Goal: Transaction & Acquisition: Purchase product/service

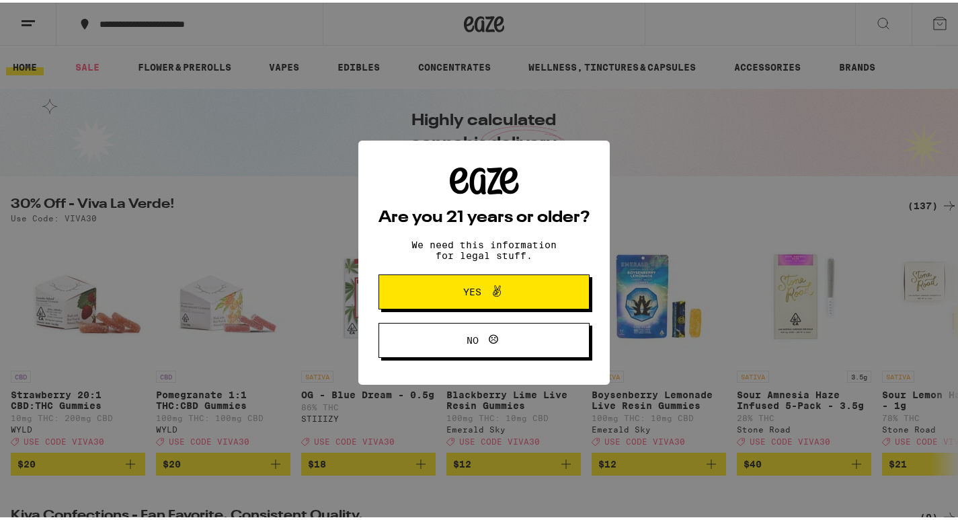
click at [470, 288] on span "Yes" at bounding box center [473, 288] width 18 height 9
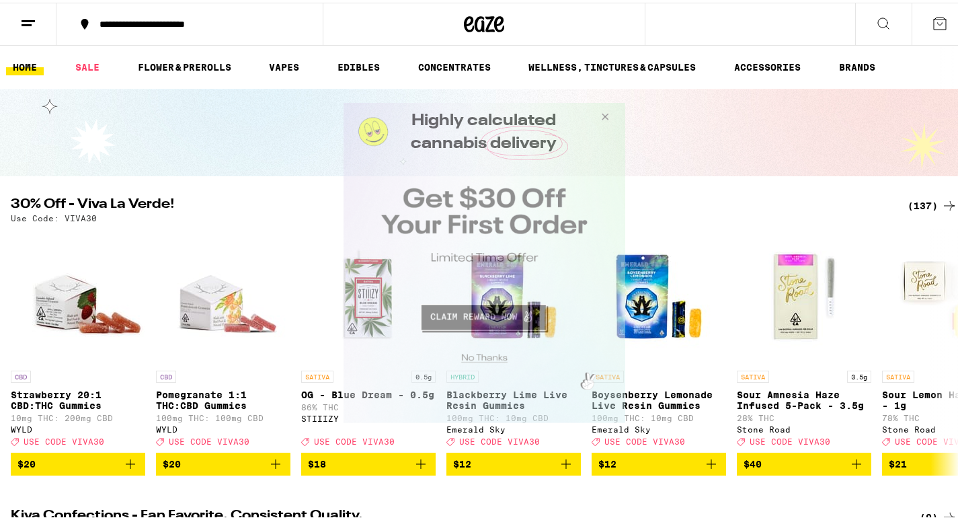
click at [476, 357] on button "Close Modal" at bounding box center [482, 355] width 274 height 21
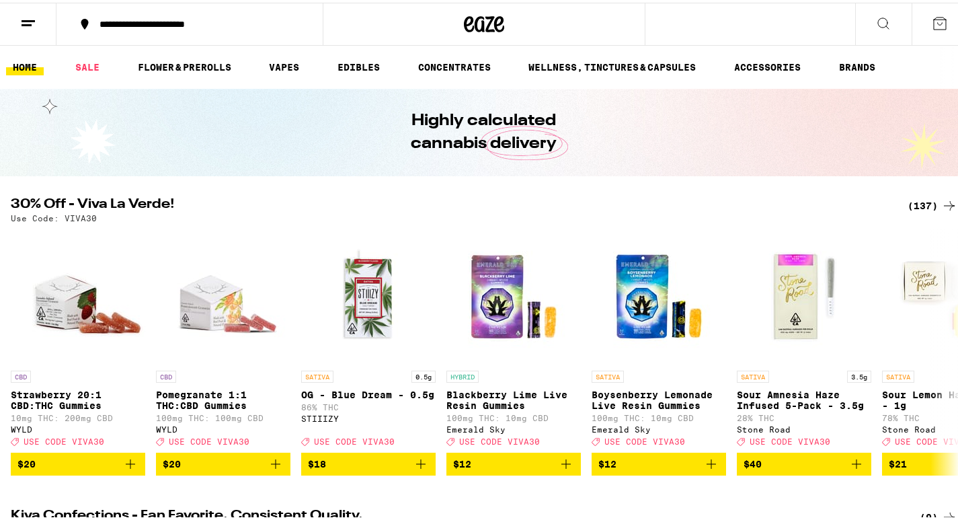
click at [26, 24] on icon at bounding box center [28, 21] width 16 height 16
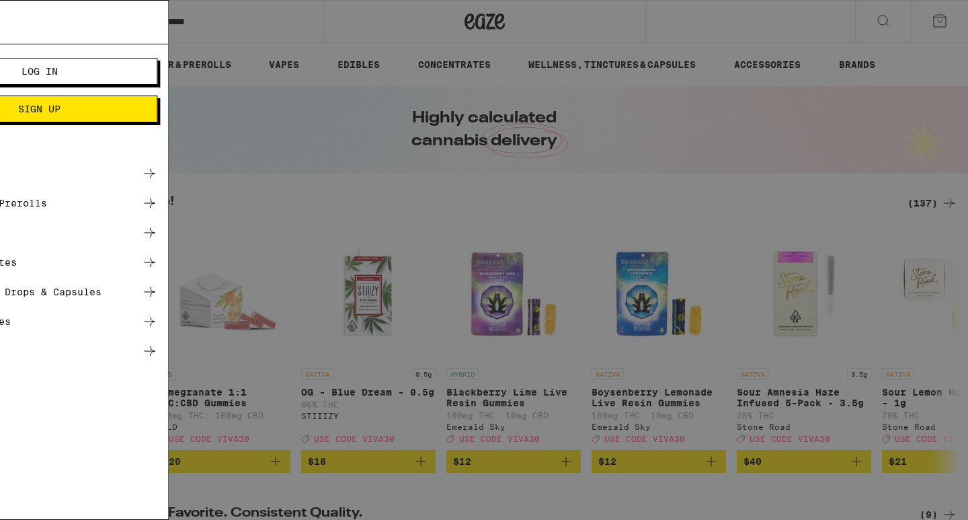
click at [181, 71] on span "Log In" at bounding box center [187, 71] width 36 height 9
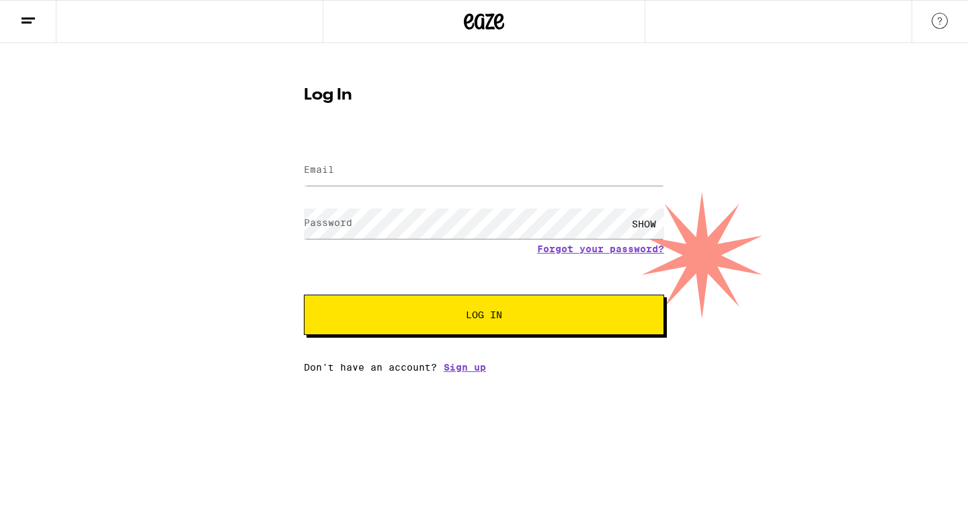
click at [313, 167] on label "Email" at bounding box center [319, 169] width 30 height 11
type input "[EMAIL_ADDRESS][DOMAIN_NAME]"
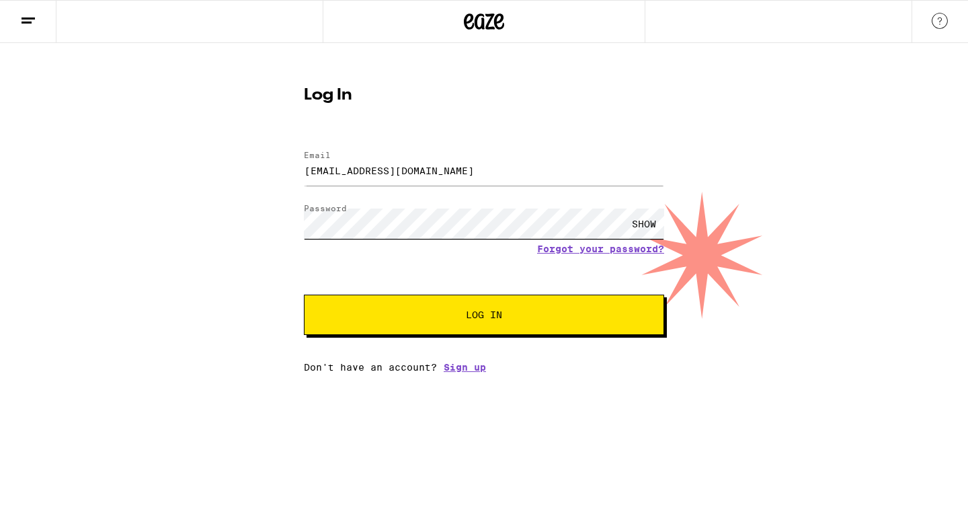
click at [304, 295] on button "Log In" at bounding box center [484, 315] width 360 height 40
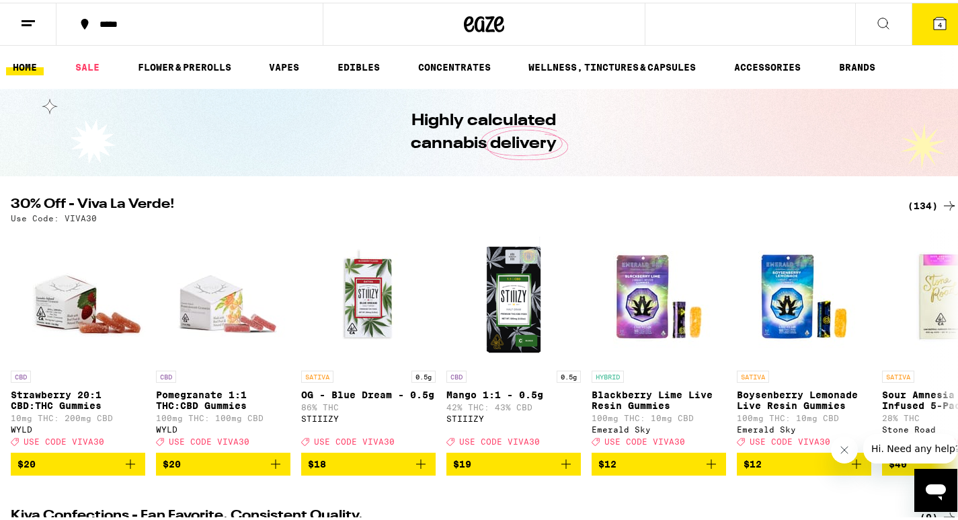
click at [938, 18] on span "4" at bounding box center [940, 22] width 4 height 8
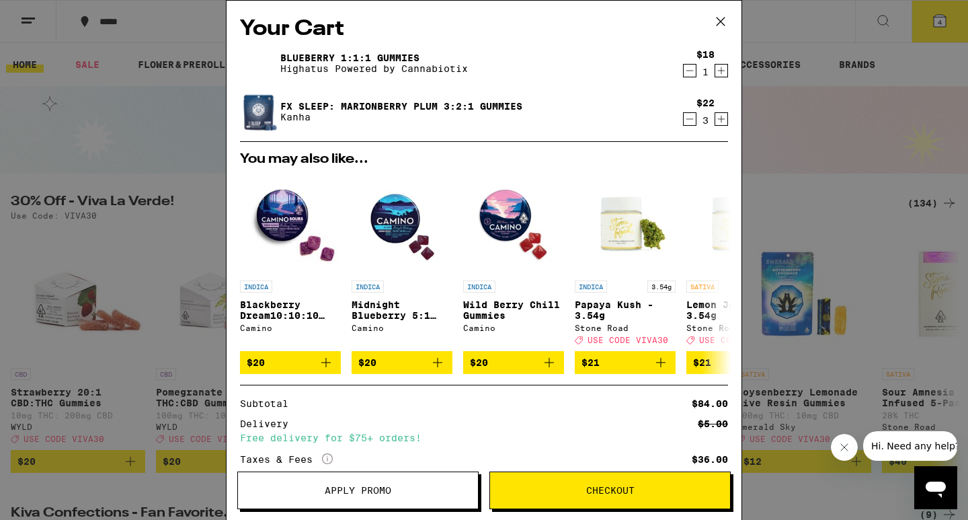
click at [684, 121] on icon "Decrement" at bounding box center [690, 119] width 12 height 16
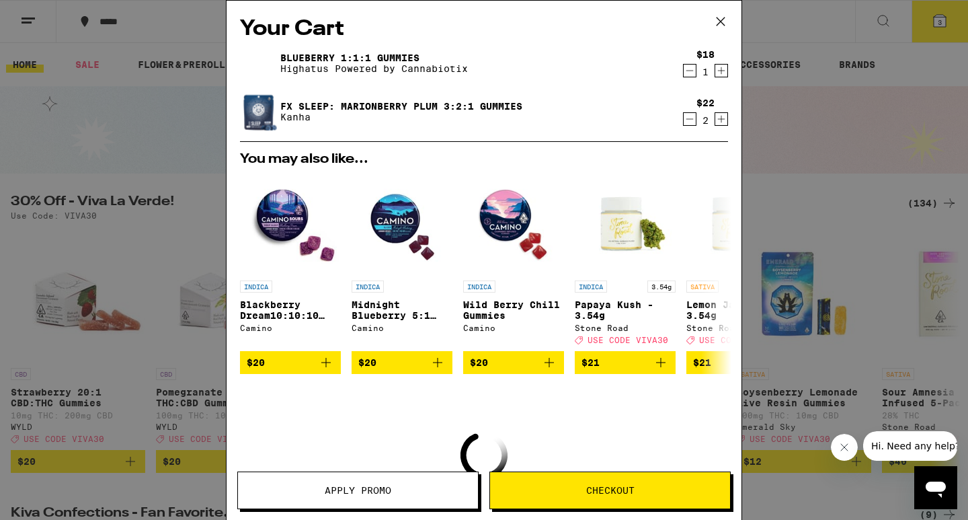
click at [684, 121] on icon "Decrement" at bounding box center [690, 119] width 12 height 16
click at [684, 79] on icon "Decrement" at bounding box center [690, 71] width 12 height 16
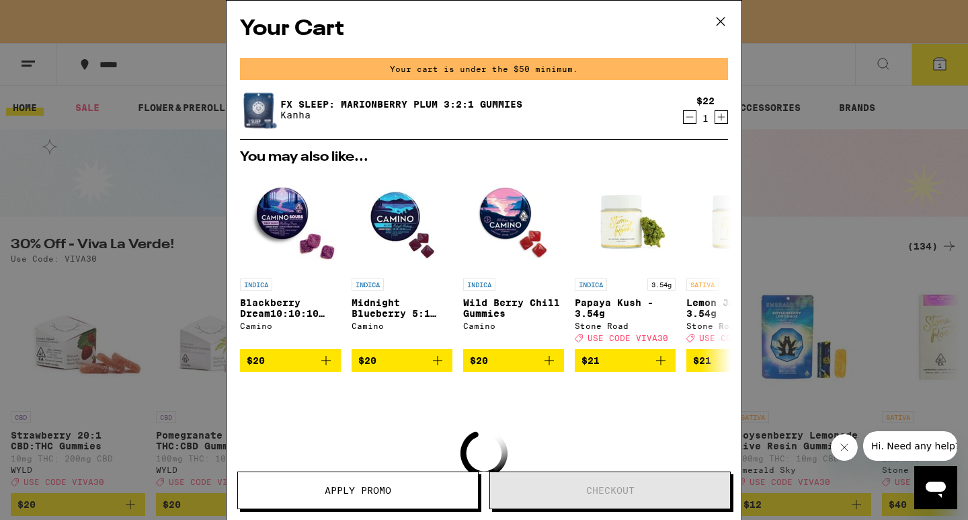
click at [684, 118] on icon "Decrement" at bounding box center [690, 117] width 12 height 16
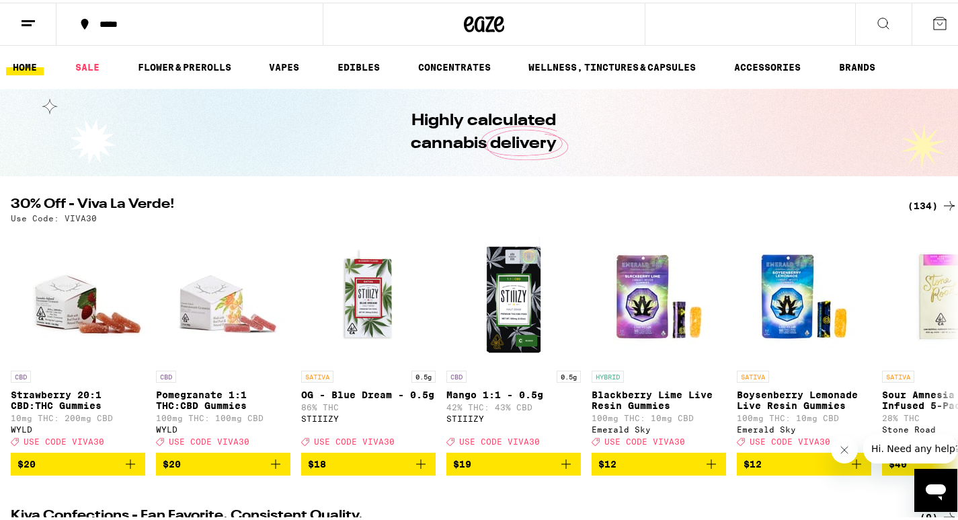
click at [876, 17] on icon at bounding box center [884, 21] width 16 height 16
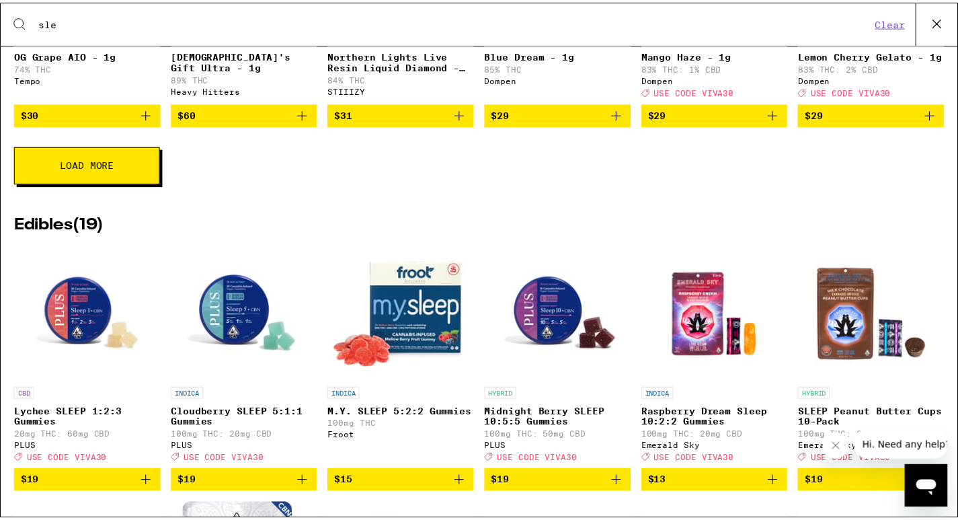
scroll to position [471, 0]
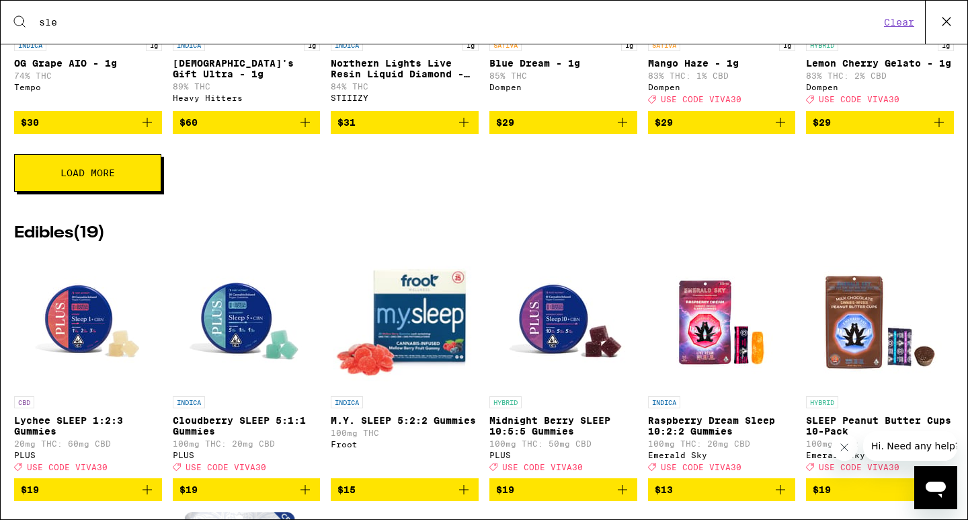
type input "sle"
click at [902, 22] on button "Clear" at bounding box center [899, 22] width 38 height 12
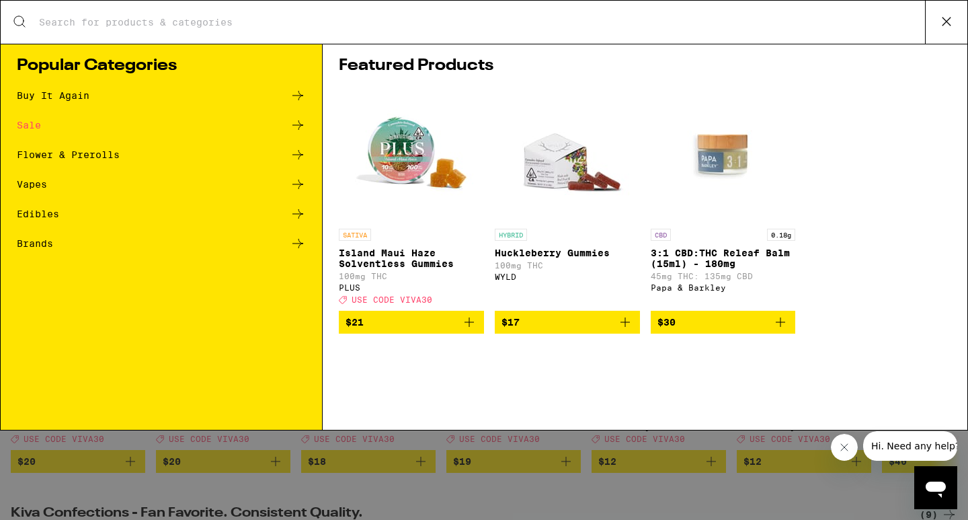
click at [17, 18] on icon at bounding box center [19, 21] width 16 height 16
click at [56, 26] on input "Search for Products" at bounding box center [481, 22] width 887 height 12
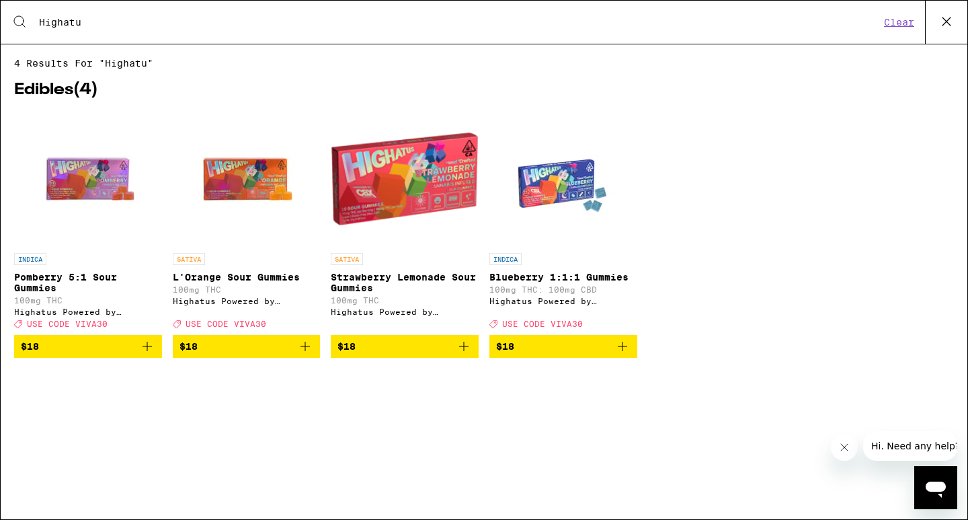
type input "Highatu"
click at [562, 204] on img "Open page for Blueberry 1:1:1 Gummies from Highatus Powered by Cannabiotix" at bounding box center [563, 179] width 134 height 134
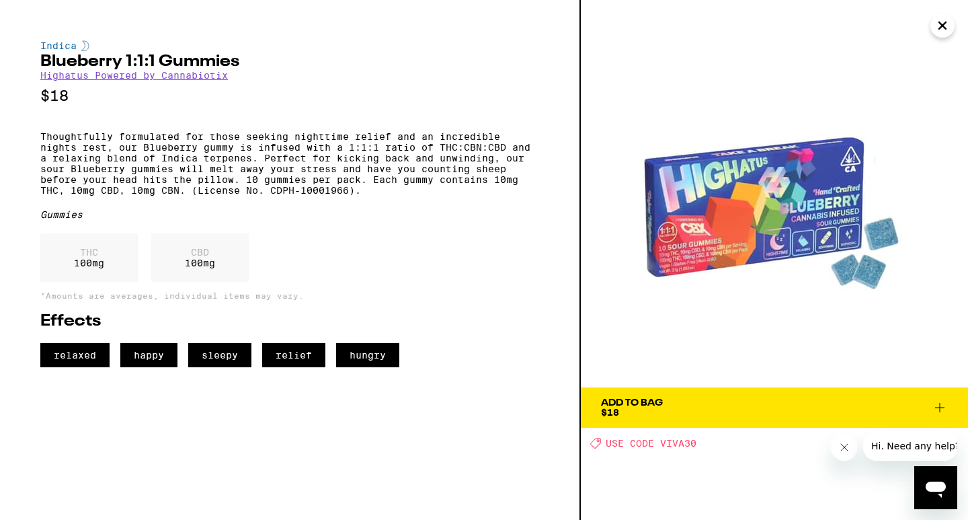
click at [625, 405] on div "Add To Bag" at bounding box center [632, 402] width 62 height 9
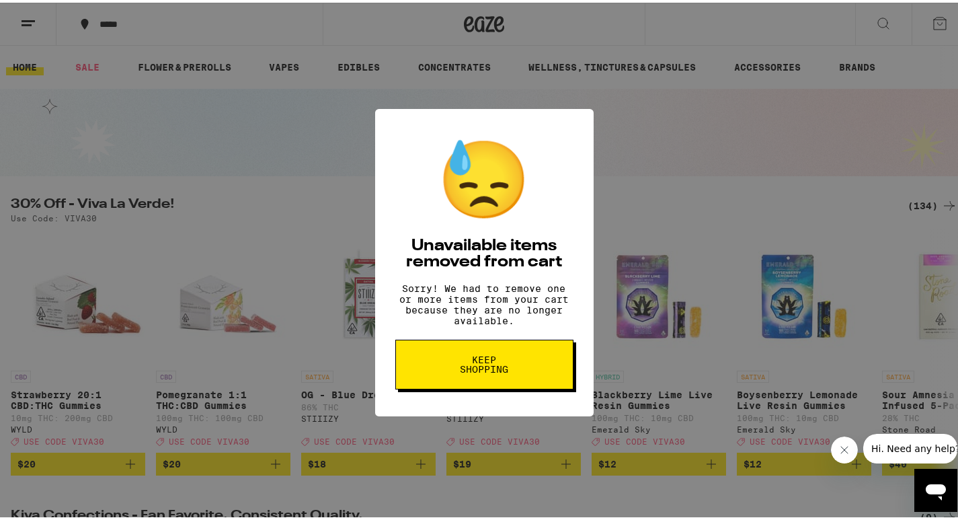
click at [475, 360] on button "Keep Shopping" at bounding box center [484, 362] width 178 height 50
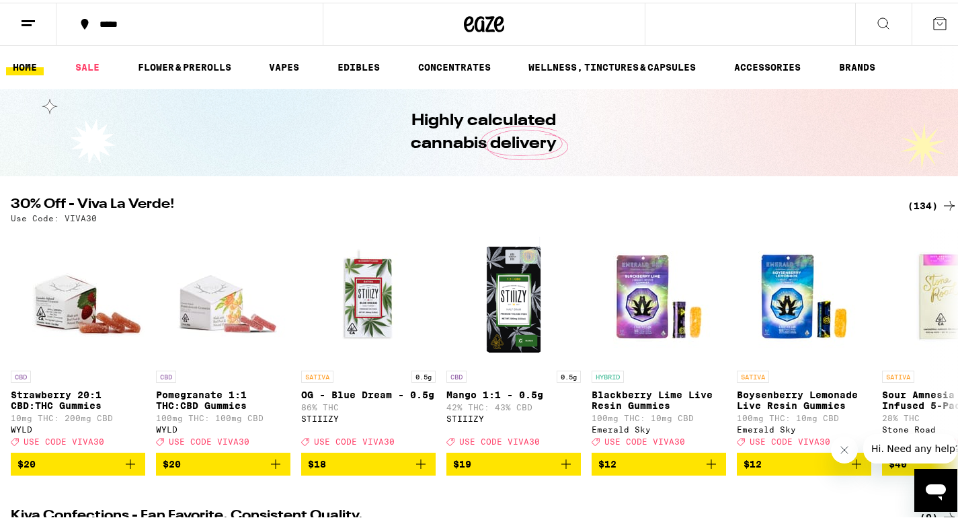
click at [876, 14] on icon at bounding box center [884, 21] width 16 height 16
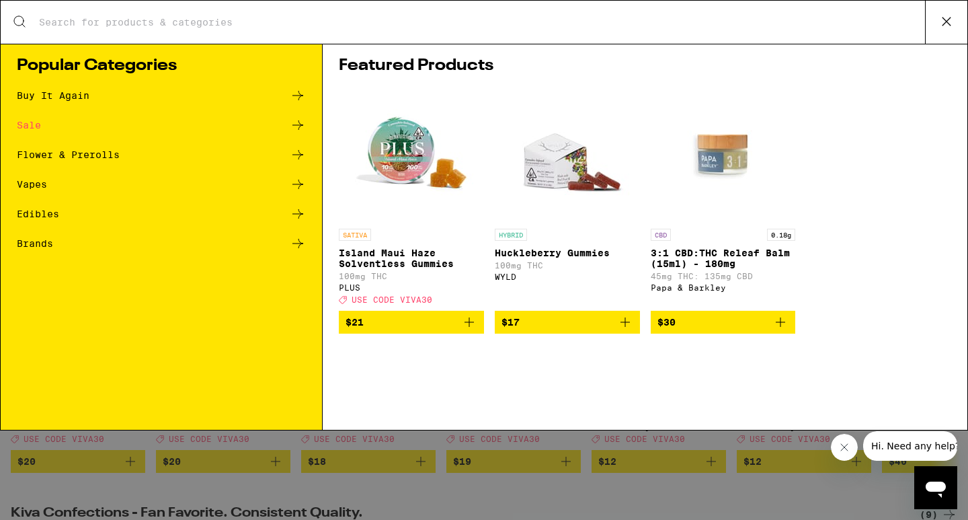
click at [73, 11] on div "Search for Products" at bounding box center [484, 22] width 967 height 43
click at [42, 25] on input "Search for Products" at bounding box center [481, 22] width 887 height 12
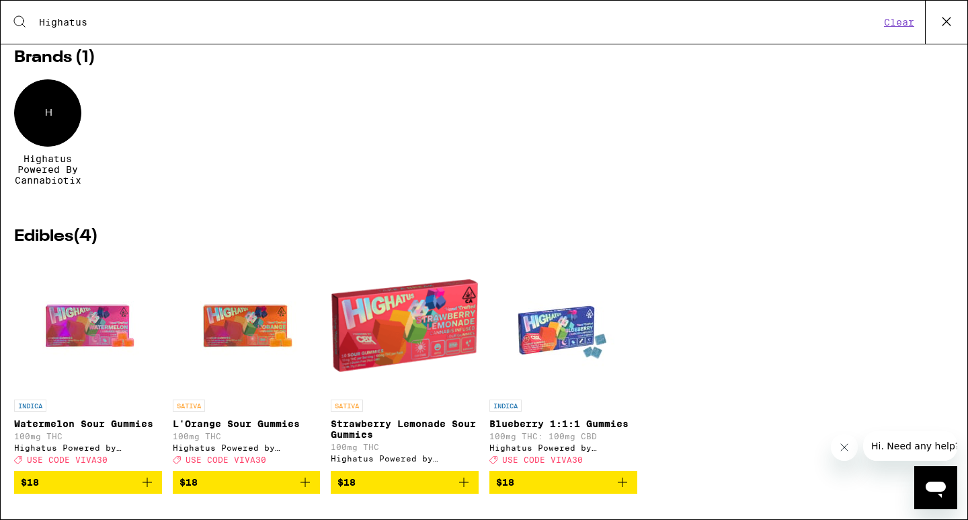
scroll to position [59, 0]
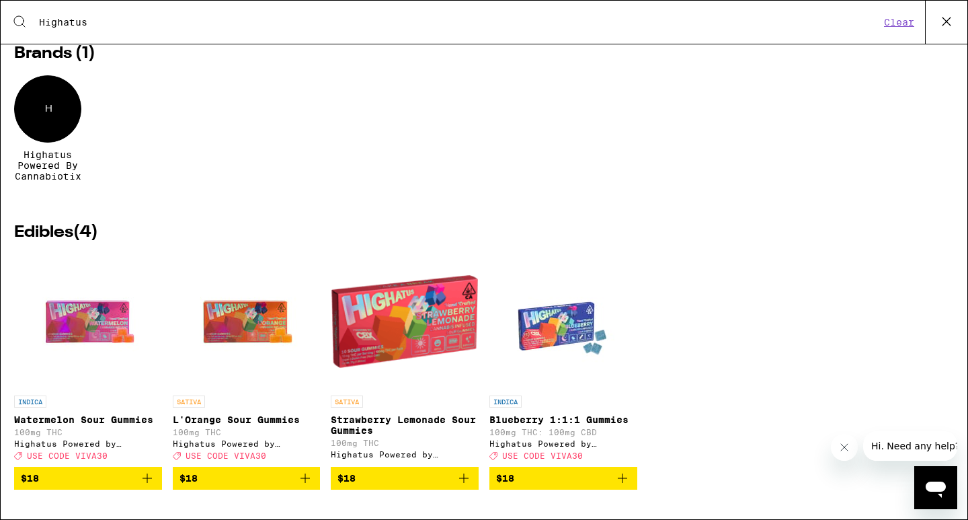
type input "Highatus"
click at [106, 327] on img "Open page for Watermelon Sour Gummies from Highatus Powered by Cannabiotix" at bounding box center [88, 321] width 134 height 134
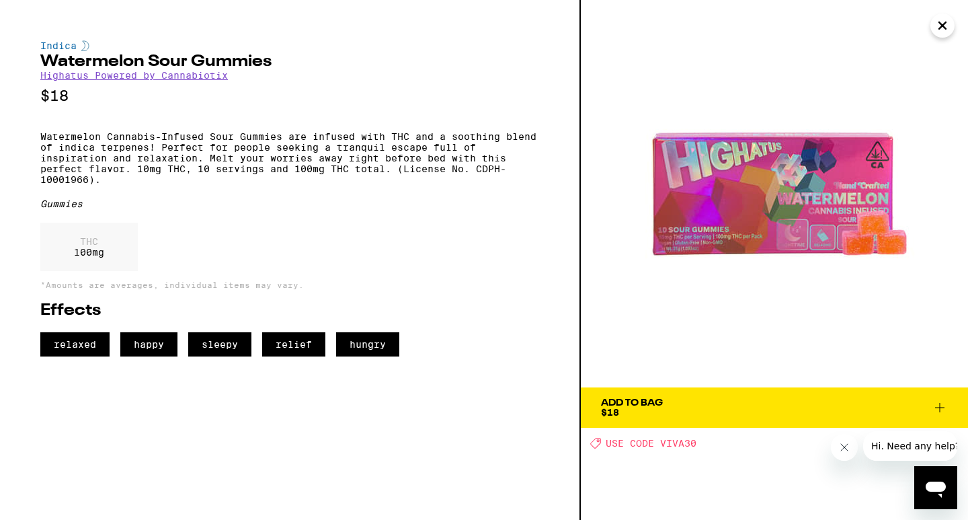
click at [600, 408] on button "Add To Bag $18" at bounding box center [774, 407] width 387 height 40
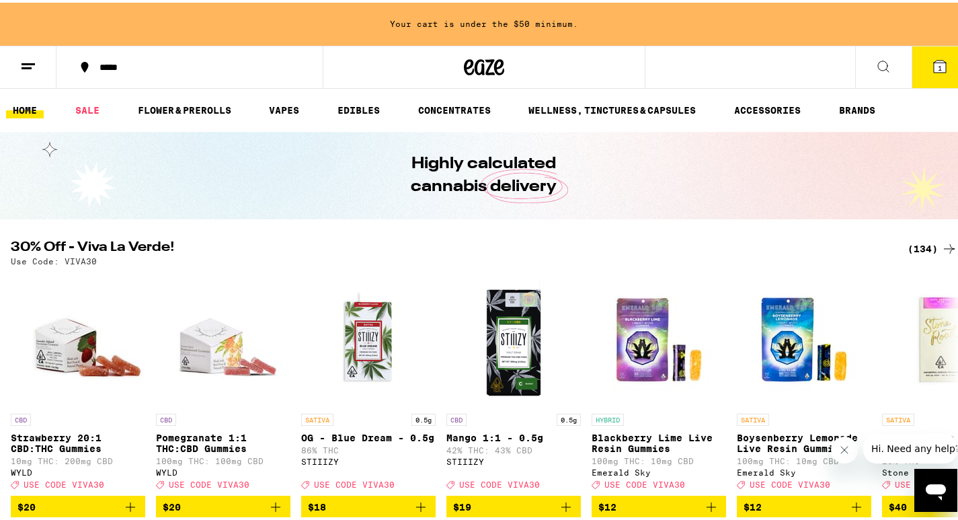
click at [876, 60] on icon at bounding box center [884, 64] width 16 height 16
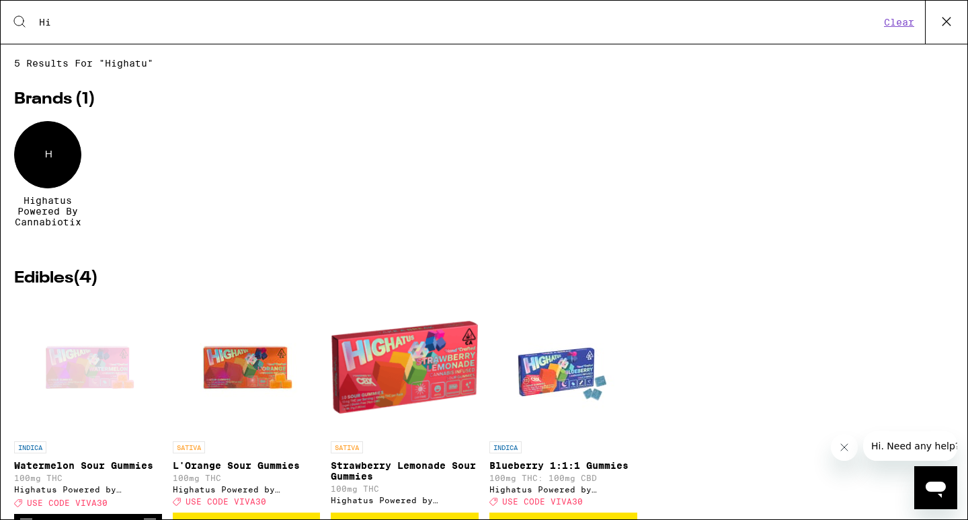
type input "H"
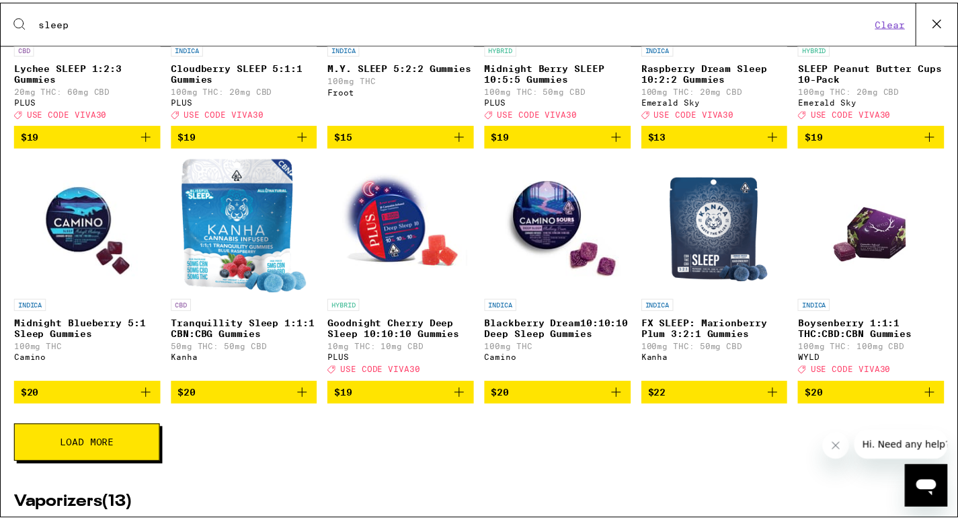
scroll to position [471, 0]
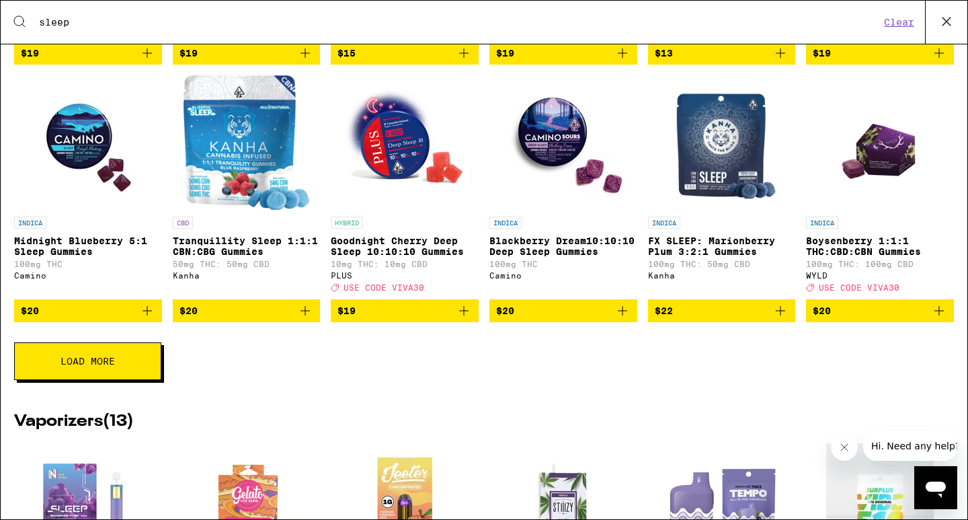
type input "sleep"
click at [69, 150] on img "Open page for Midnight Blueberry 5:1 Sleep Gummies from Camino" at bounding box center [88, 142] width 134 height 134
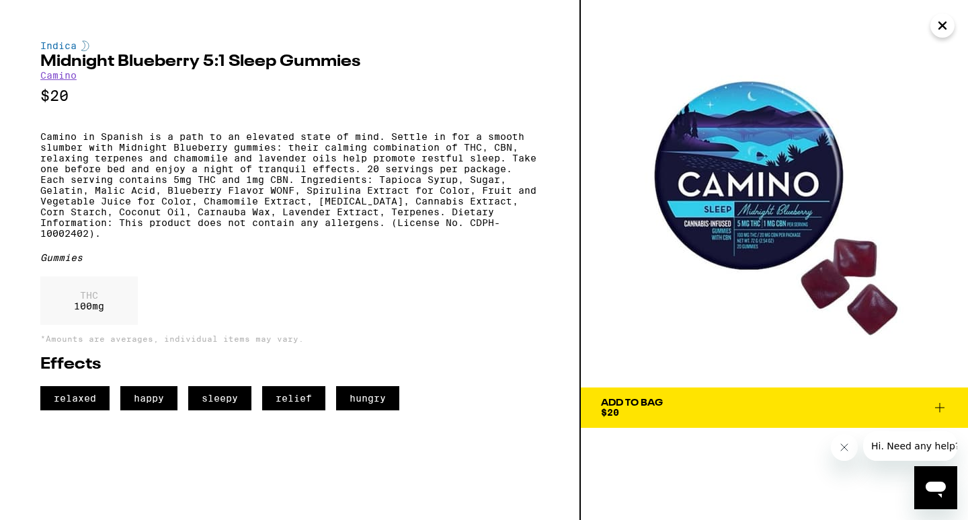
click at [941, 25] on icon "Close" at bounding box center [942, 25] width 7 height 7
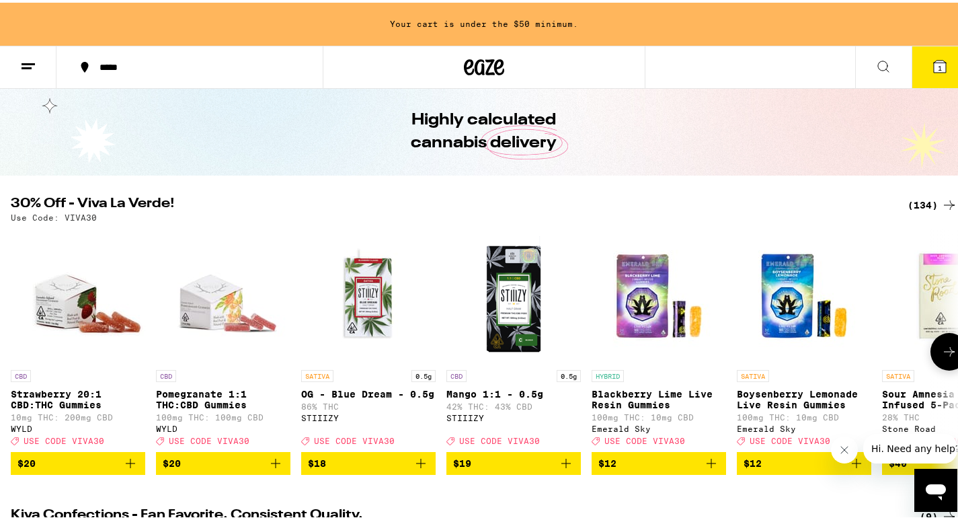
scroll to position [67, 0]
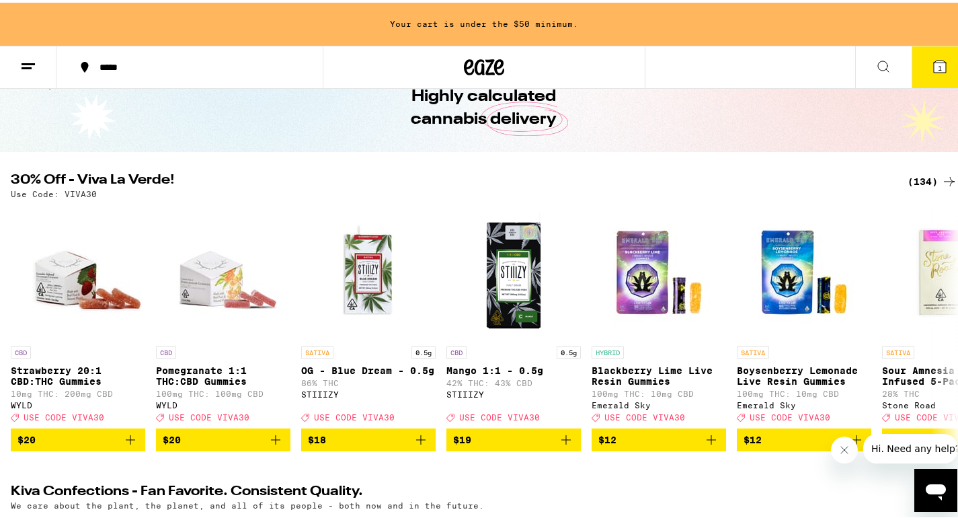
click at [923, 178] on div "(134)" at bounding box center [933, 179] width 50 height 16
click at [941, 330] on icon at bounding box center [949, 325] width 16 height 16
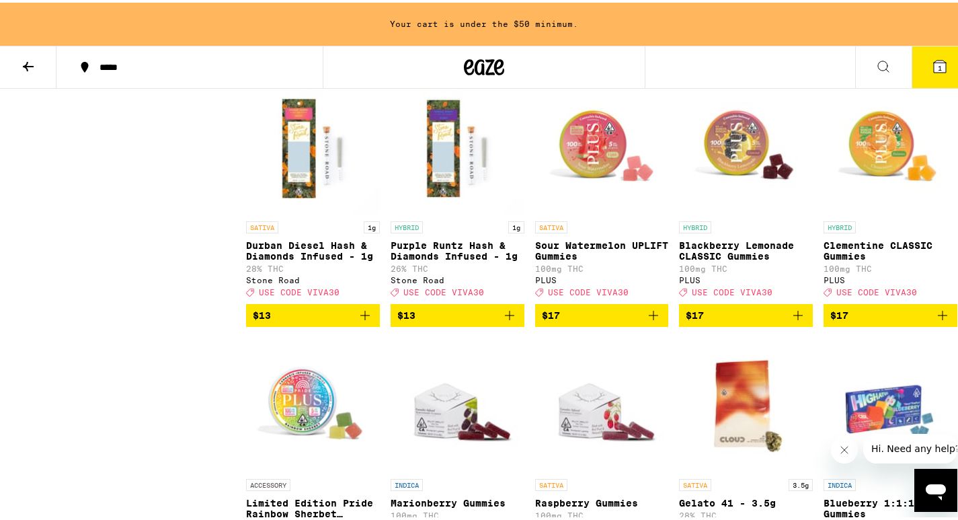
scroll to position [1479, 0]
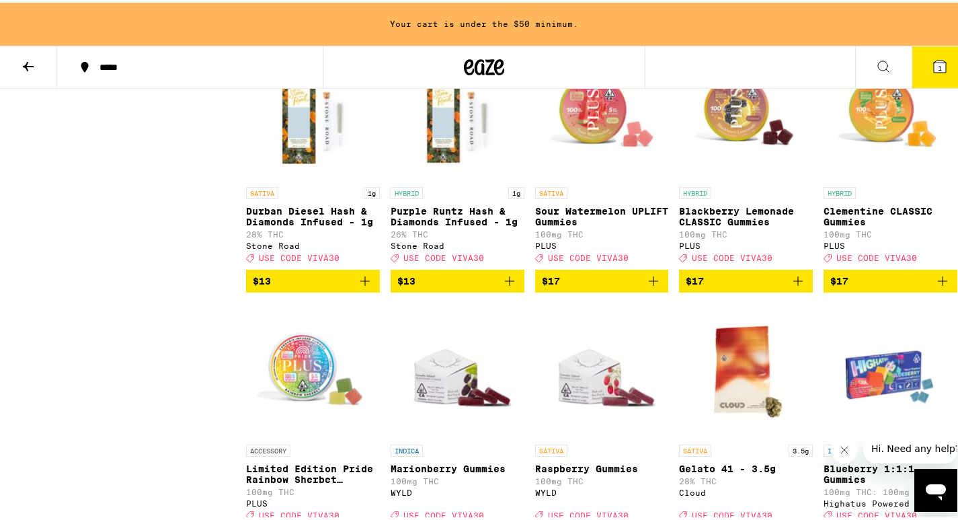
click at [25, 64] on icon at bounding box center [28, 63] width 11 height 9
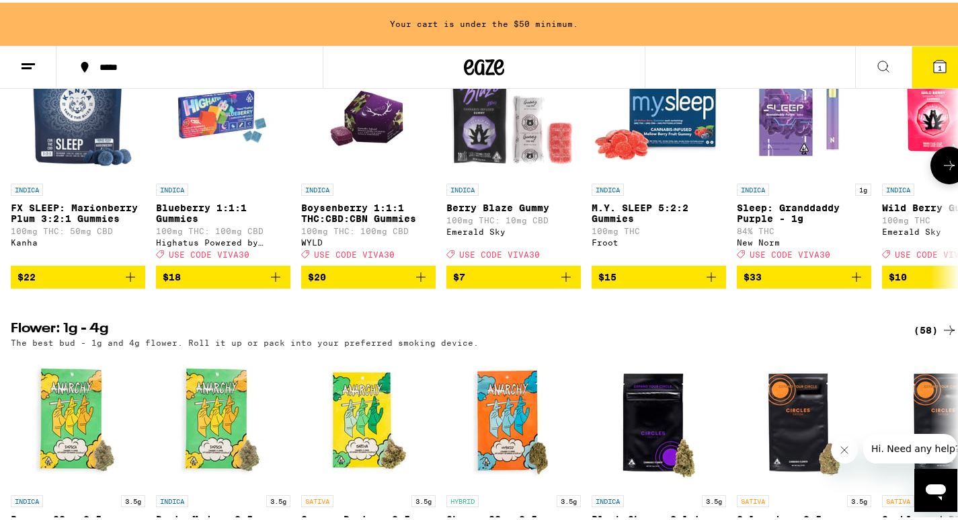
scroll to position [1076, 0]
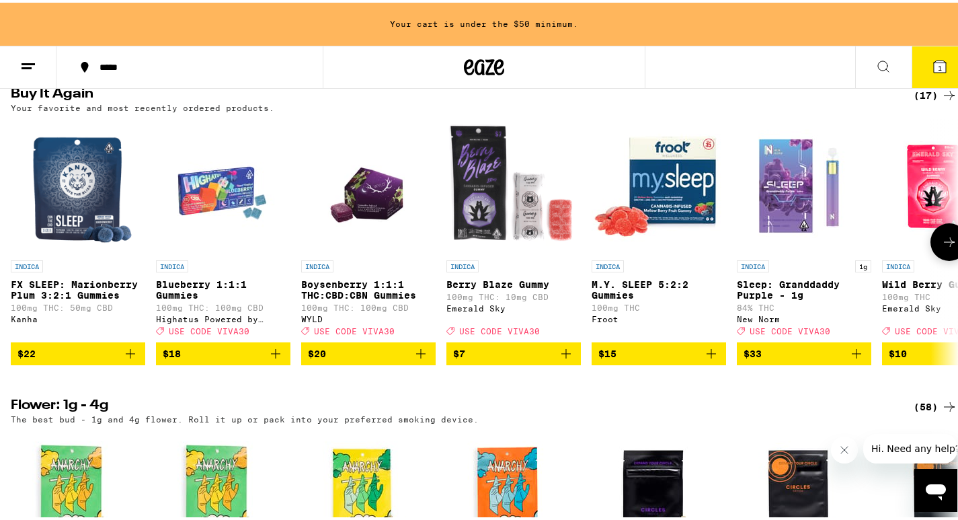
click at [941, 247] on icon at bounding box center [949, 239] width 16 height 16
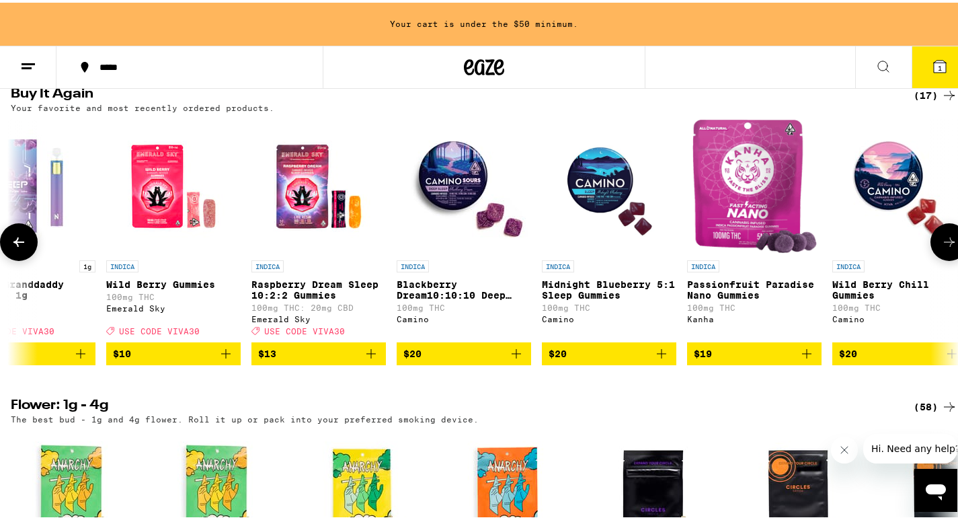
scroll to position [0, 790]
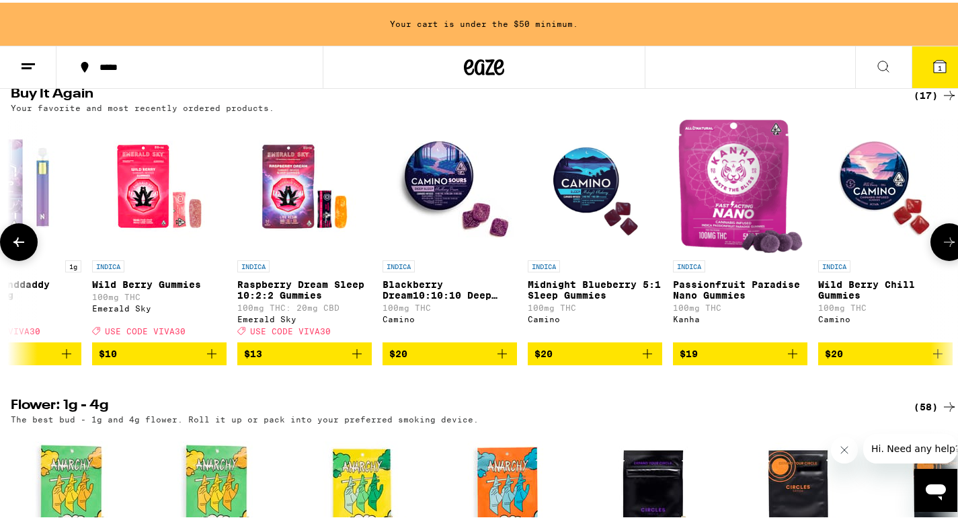
click at [728, 240] on img "Open page for Passionfruit Paradise Nano Gummies from Kanha" at bounding box center [741, 183] width 126 height 134
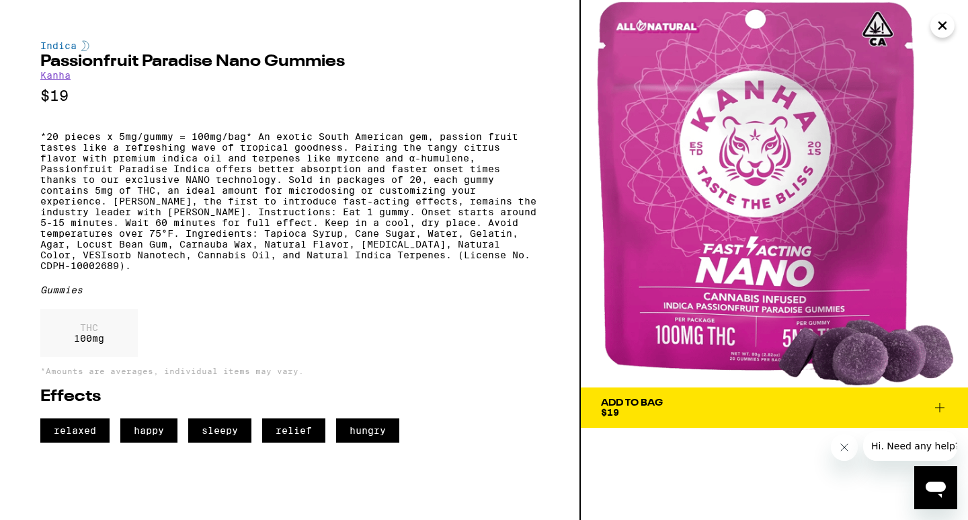
click at [627, 401] on div "Add To Bag" at bounding box center [632, 402] width 62 height 9
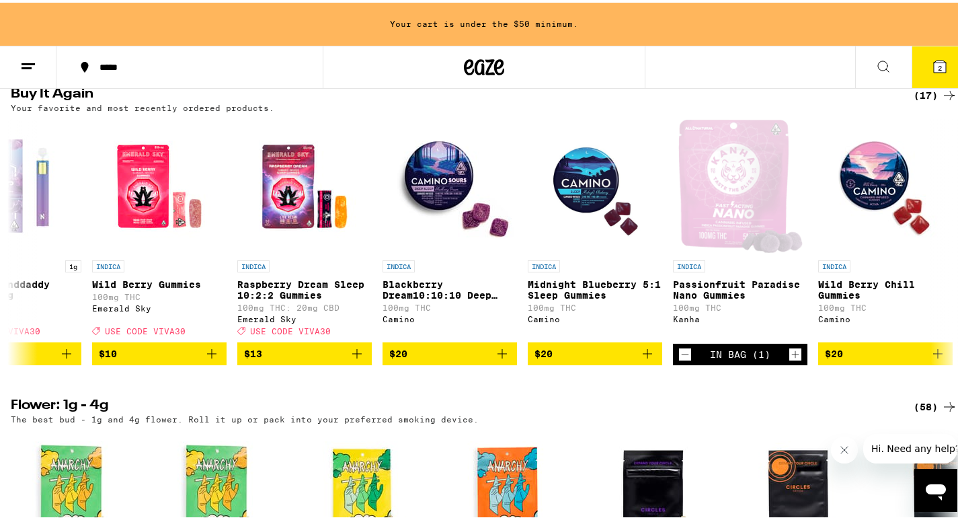
click at [876, 59] on icon at bounding box center [884, 64] width 16 height 16
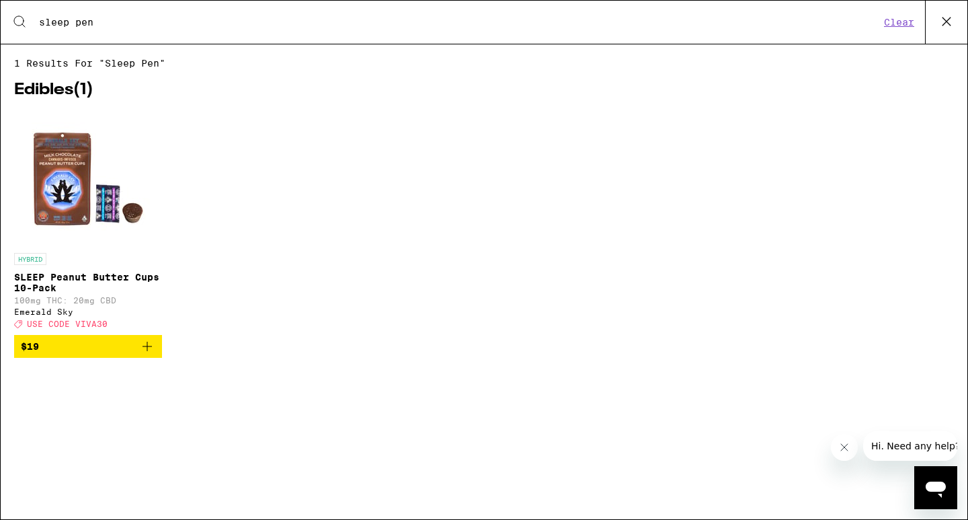
type input "sleep pen"
click at [887, 17] on button "Clear" at bounding box center [899, 22] width 38 height 12
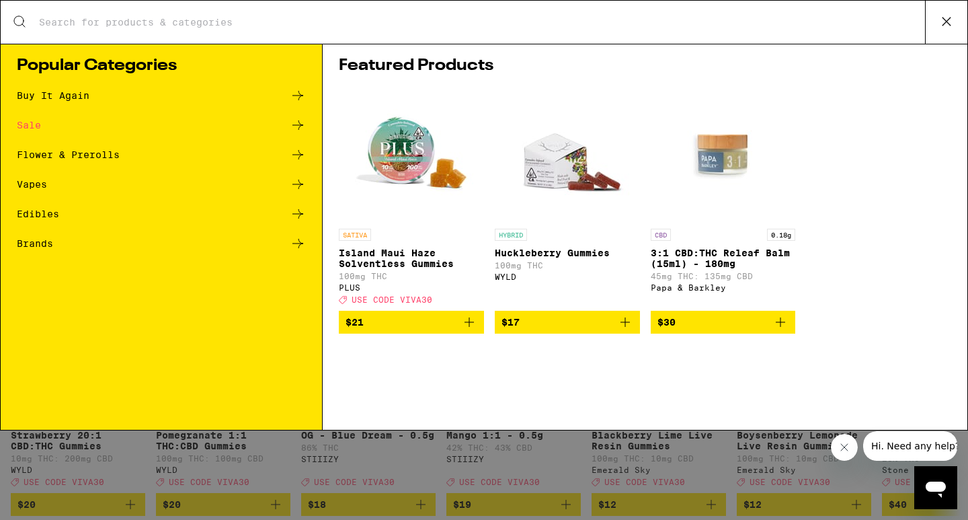
click at [299, 123] on icon at bounding box center [298, 125] width 16 height 16
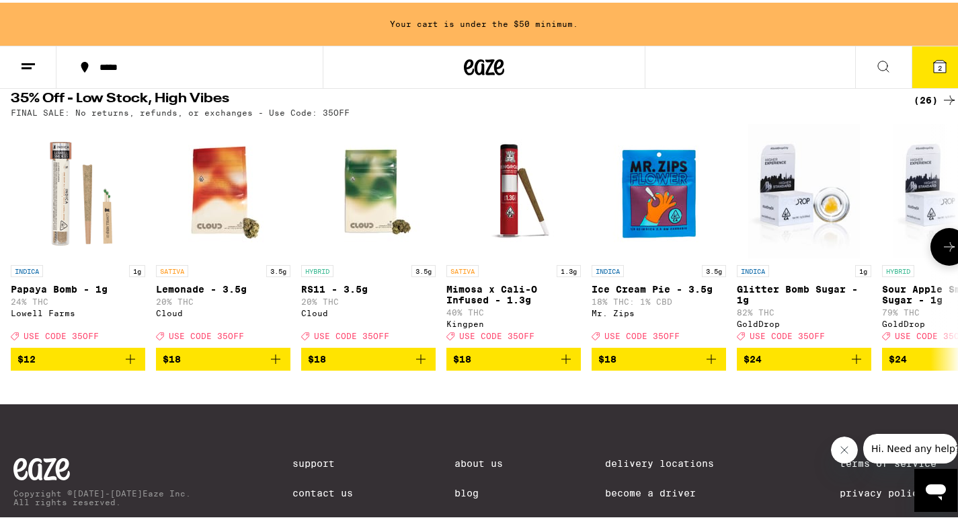
scroll to position [538, 0]
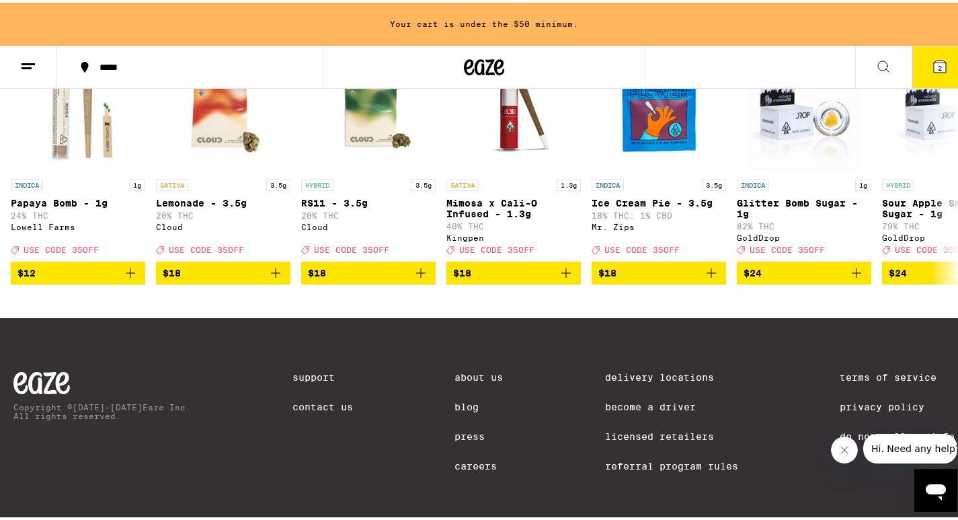
click at [26, 61] on line at bounding box center [28, 61] width 13 height 0
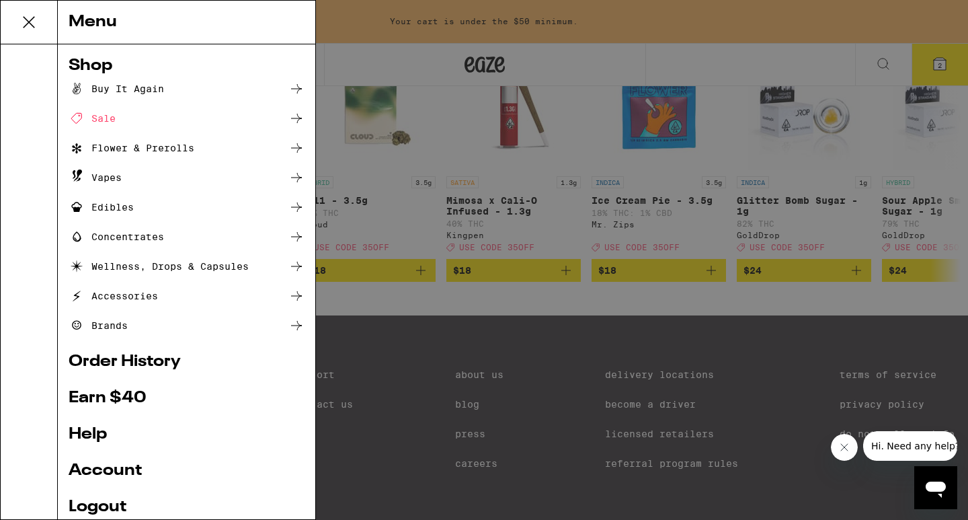
click at [288, 84] on icon at bounding box center [296, 89] width 16 height 16
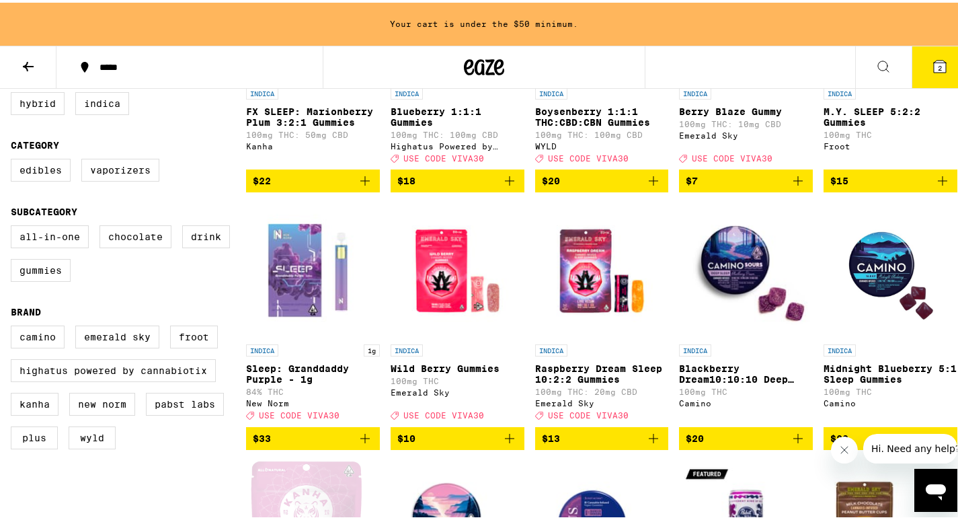
scroll to position [336, 0]
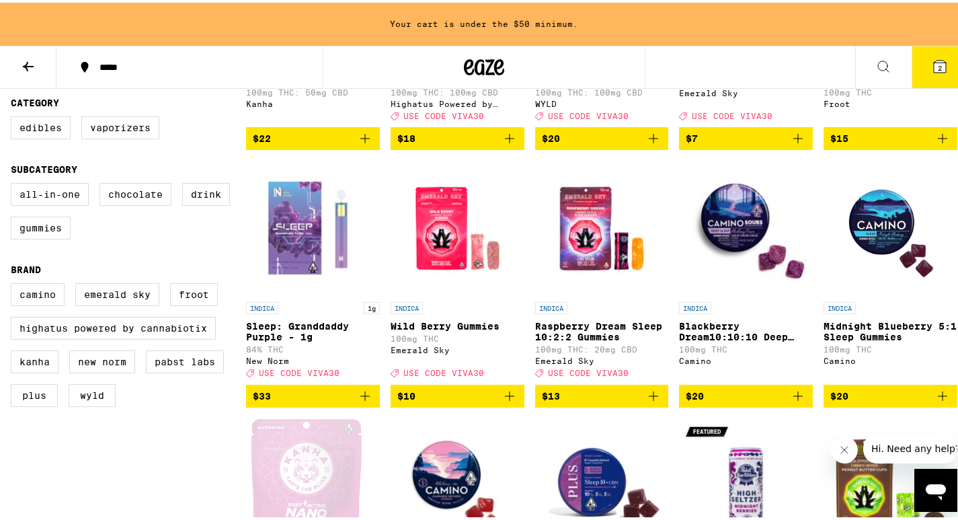
click at [303, 236] on img "Open page for Sleep: Granddaddy Purple - 1g from New Norm" at bounding box center [313, 225] width 134 height 134
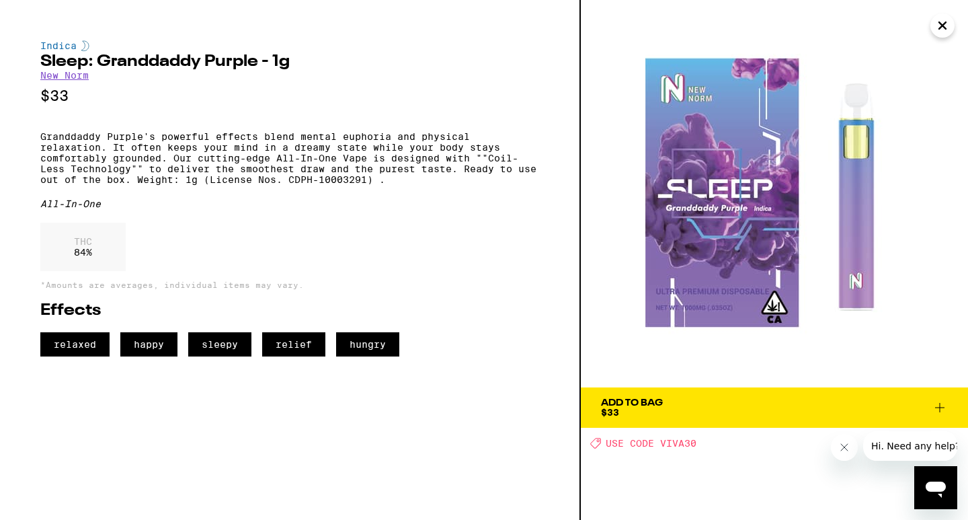
click at [611, 413] on span "$33" at bounding box center [610, 412] width 18 height 11
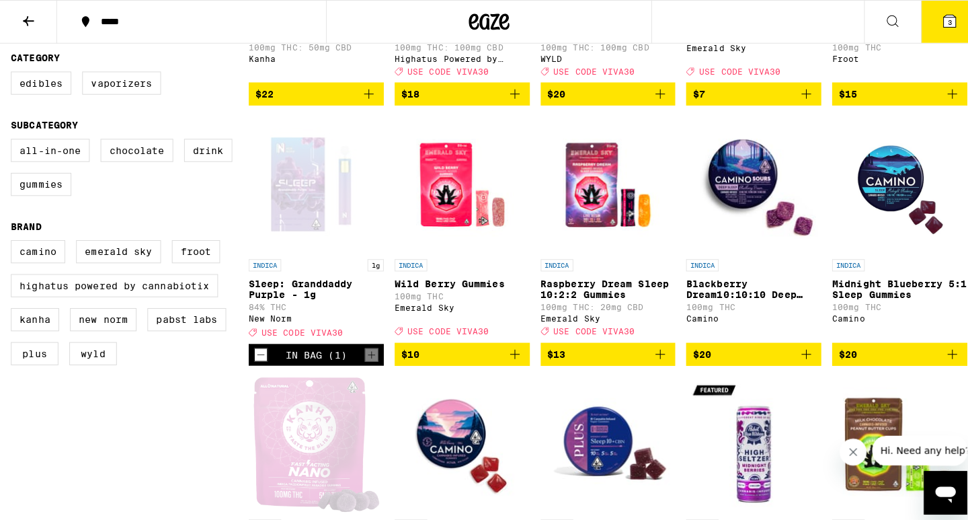
scroll to position [293, 0]
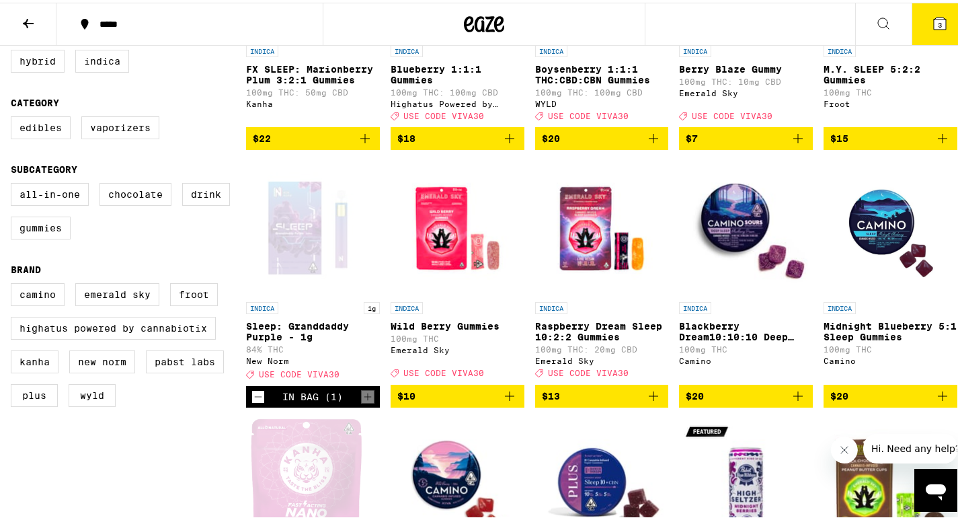
click at [934, 15] on icon at bounding box center [940, 21] width 12 height 12
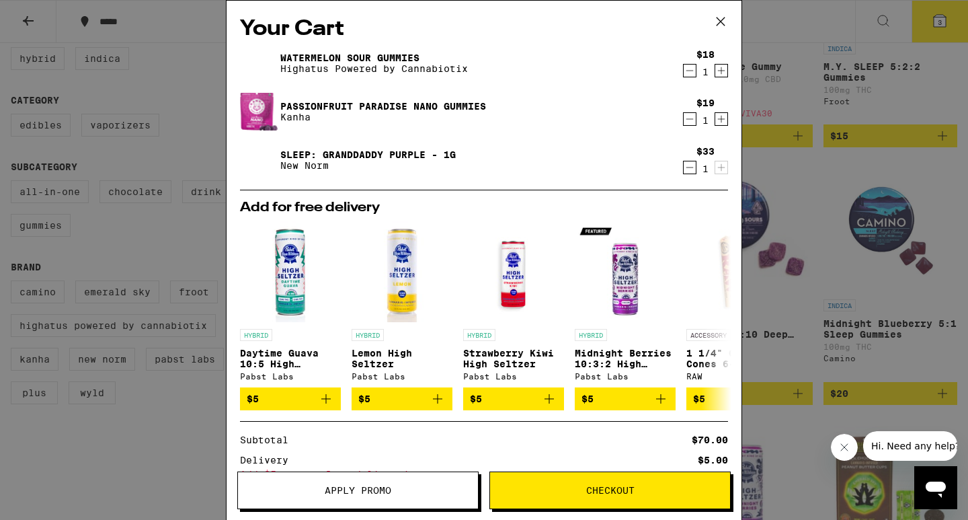
click at [684, 164] on icon "Decrement" at bounding box center [690, 167] width 12 height 16
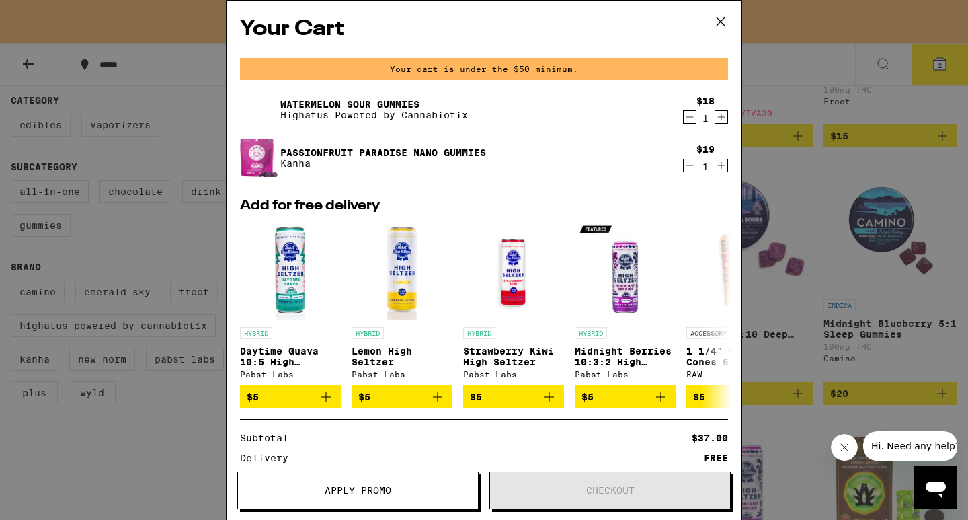
click at [715, 117] on icon "Increment" at bounding box center [721, 117] width 12 height 16
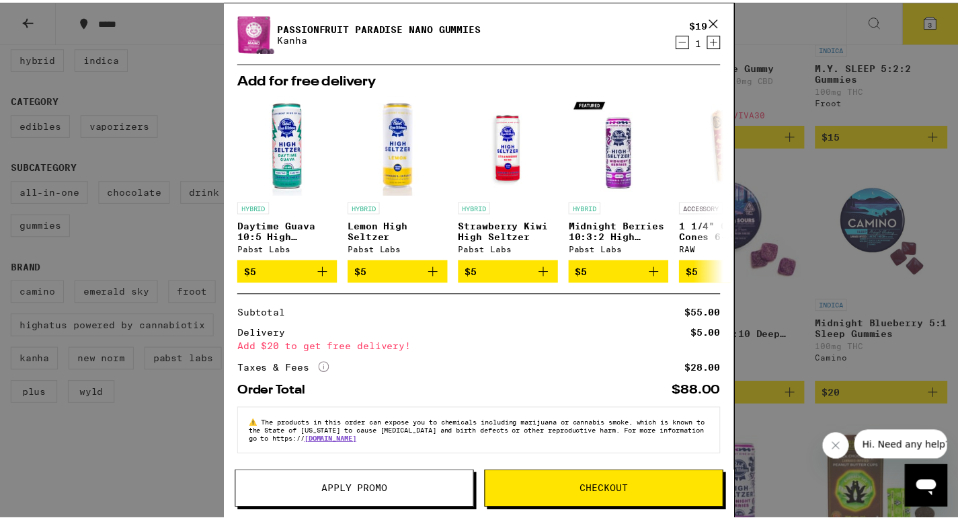
scroll to position [0, 0]
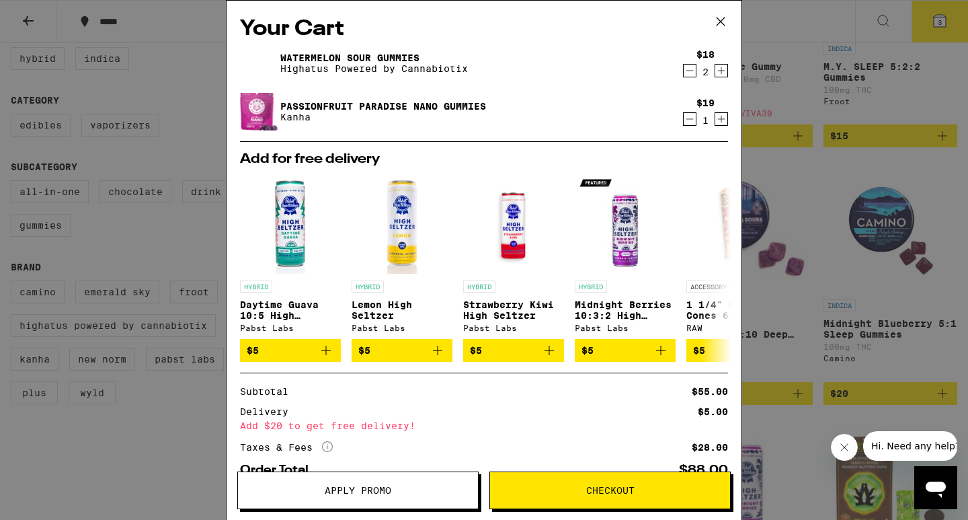
click at [760, 15] on div "Your Cart Watermelon Sour Gummies Highatus Powered by Cannabiotix $18 2 Passion…" at bounding box center [484, 260] width 968 height 520
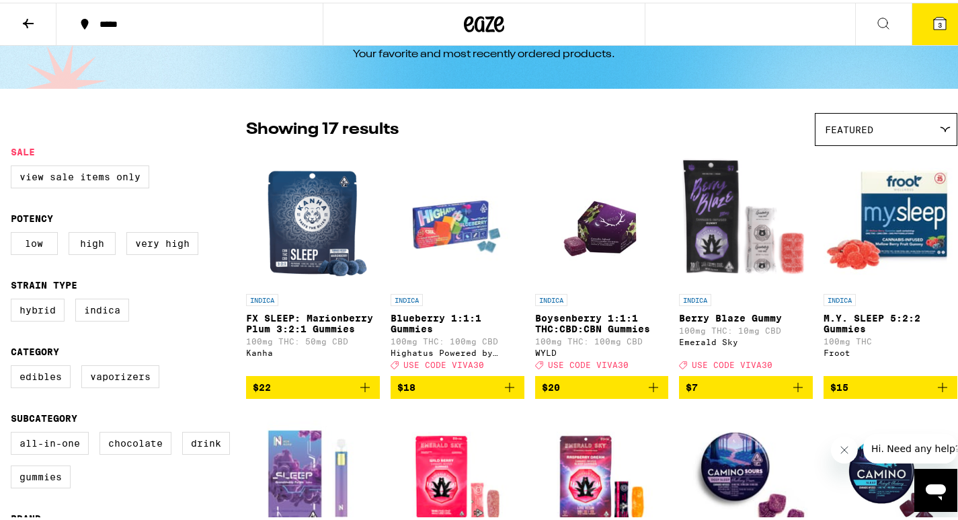
scroll to position [67, 0]
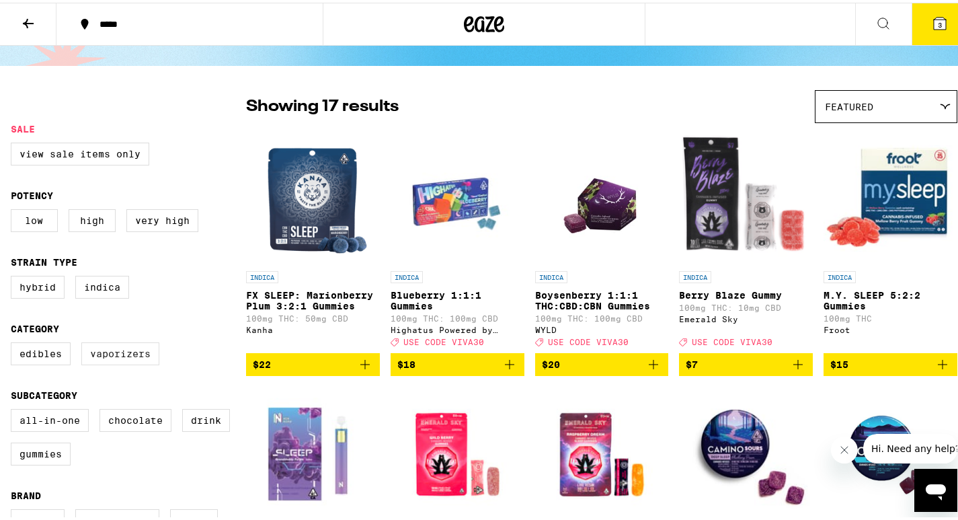
click at [128, 358] on label "Vaporizers" at bounding box center [120, 351] width 78 height 23
click at [14, 342] on input "Vaporizers" at bounding box center [13, 342] width 1 height 1
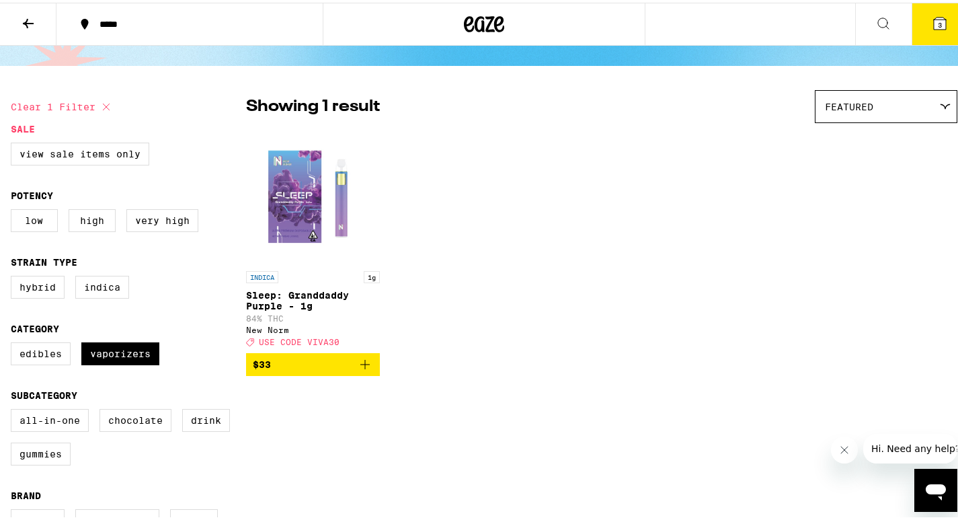
click at [108, 98] on icon at bounding box center [106, 104] width 16 height 16
checkbox input "false"
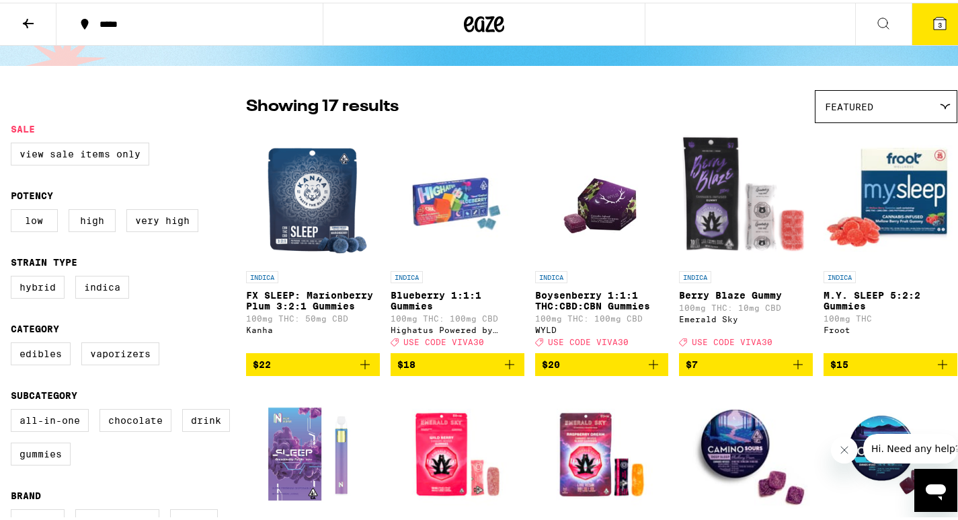
click at [876, 17] on icon at bounding box center [884, 21] width 16 height 16
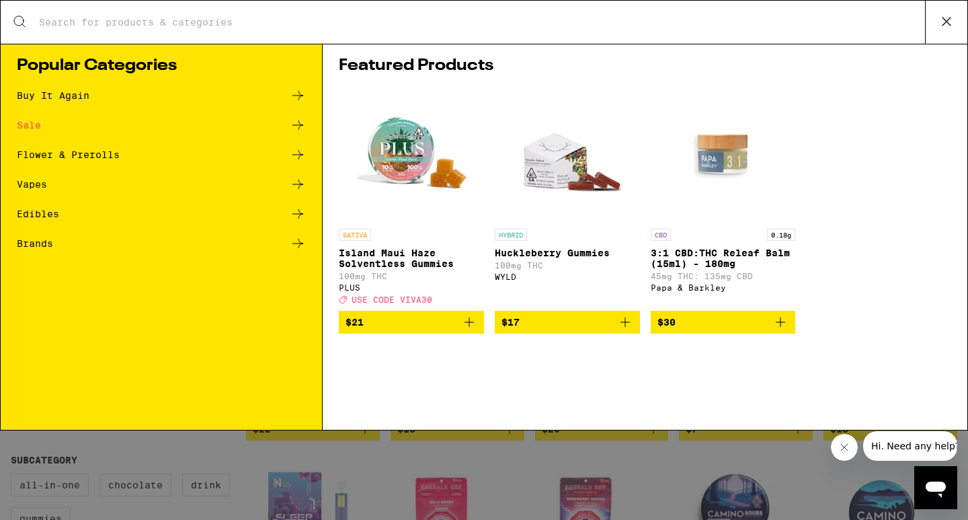
click at [296, 182] on icon at bounding box center [298, 184] width 16 height 16
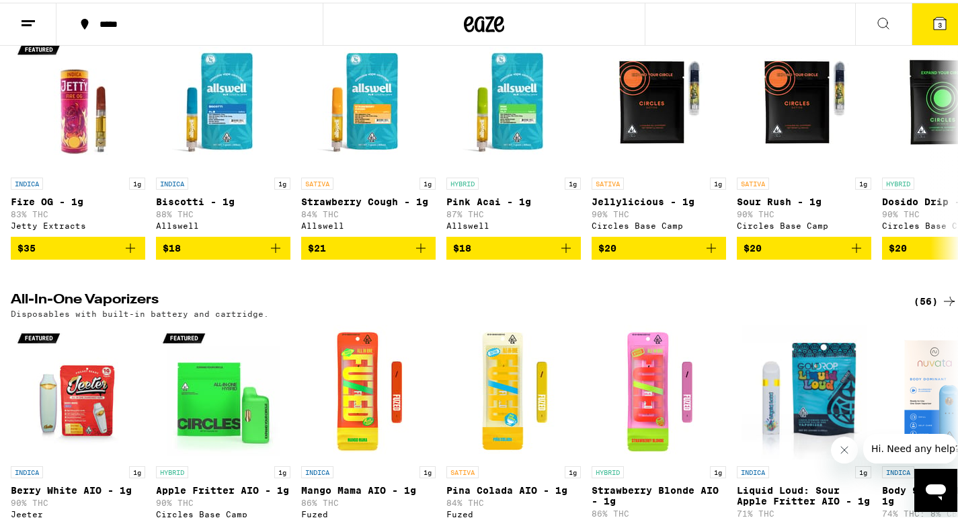
scroll to position [178, 0]
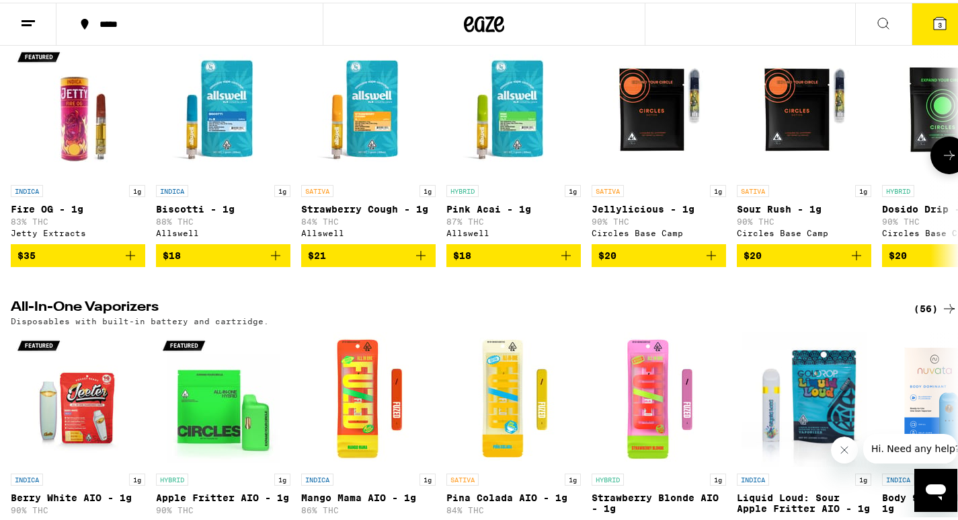
click at [944, 157] on icon at bounding box center [949, 152] width 11 height 9
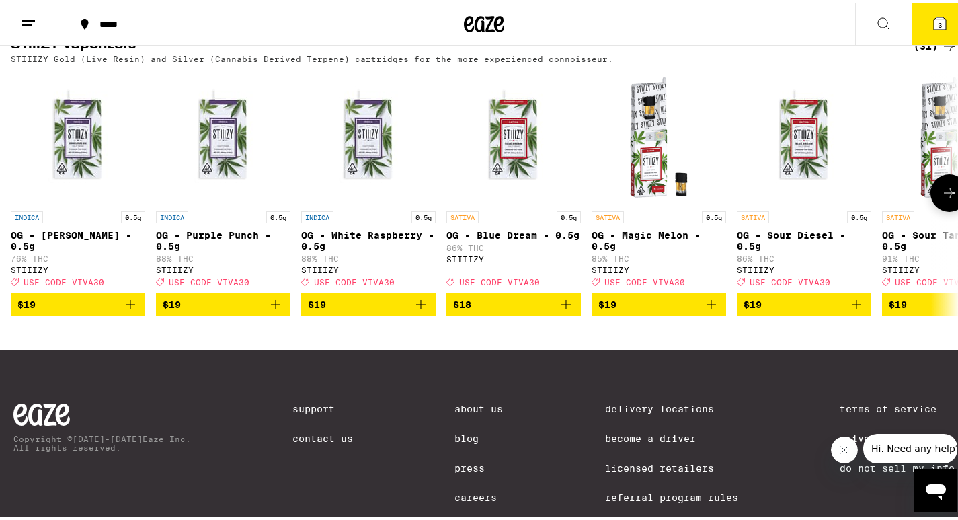
scroll to position [1015, 0]
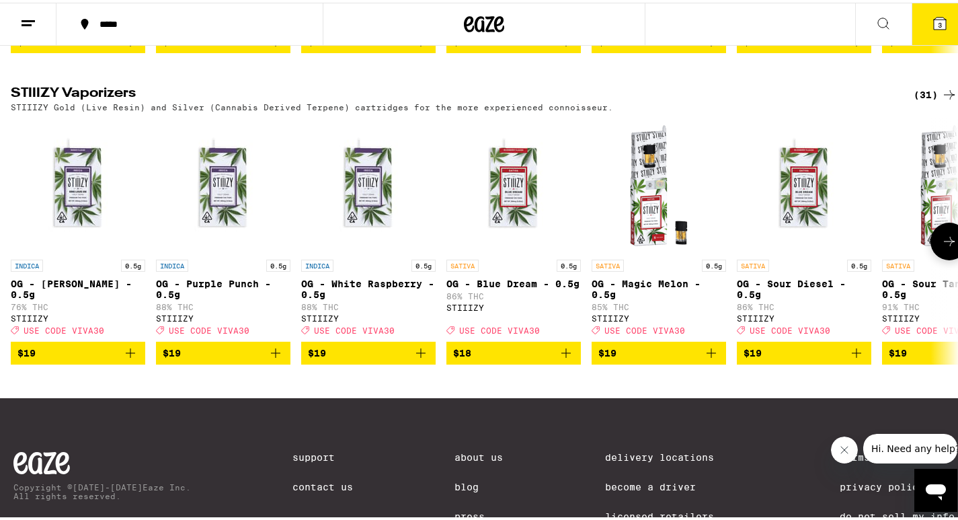
click at [508, 219] on img "Open page for OG - Blue Dream - 0.5g from STIIIZY" at bounding box center [514, 183] width 134 height 134
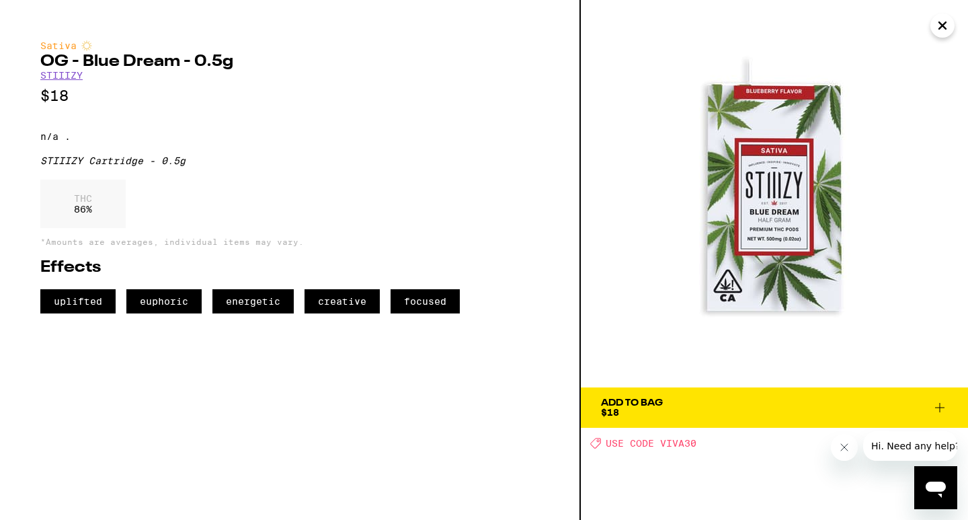
click at [944, 22] on icon "Close" at bounding box center [943, 25] width 16 height 20
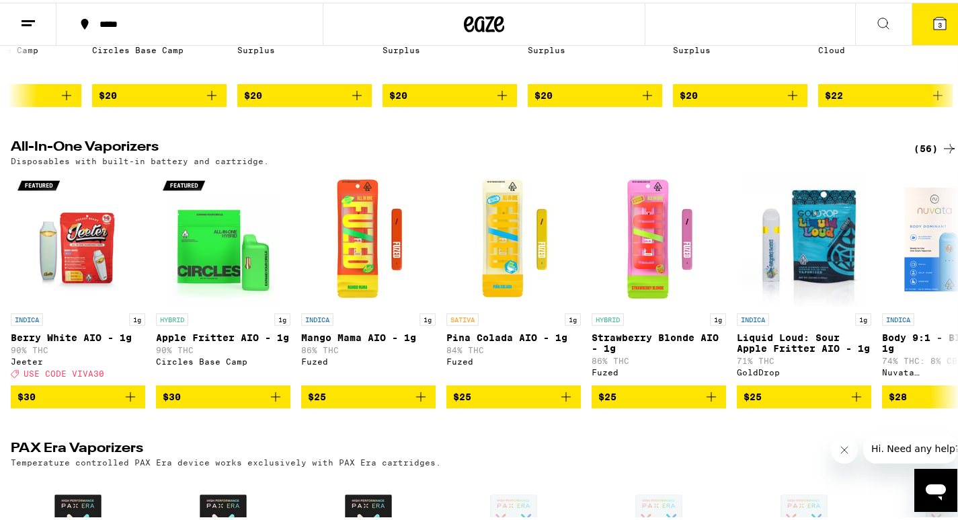
scroll to position [342, 0]
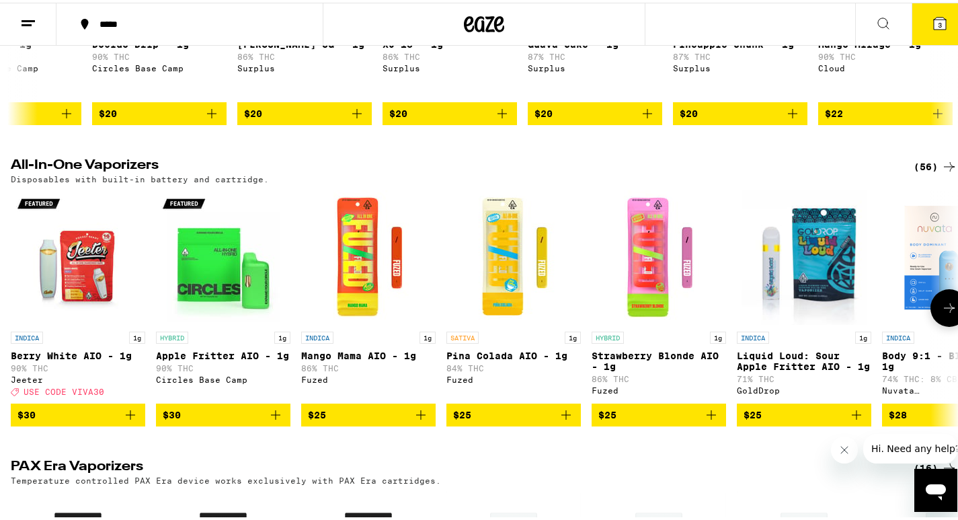
click at [508, 276] on img "Open page for Pina Colada AIO - 1g from Fuzed" at bounding box center [514, 255] width 134 height 134
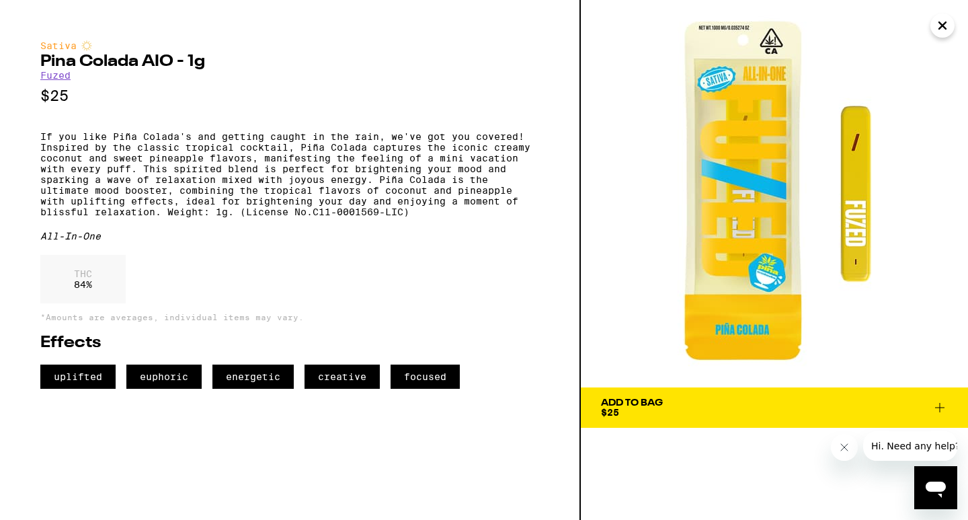
click at [939, 24] on icon "Close" at bounding box center [943, 25] width 16 height 20
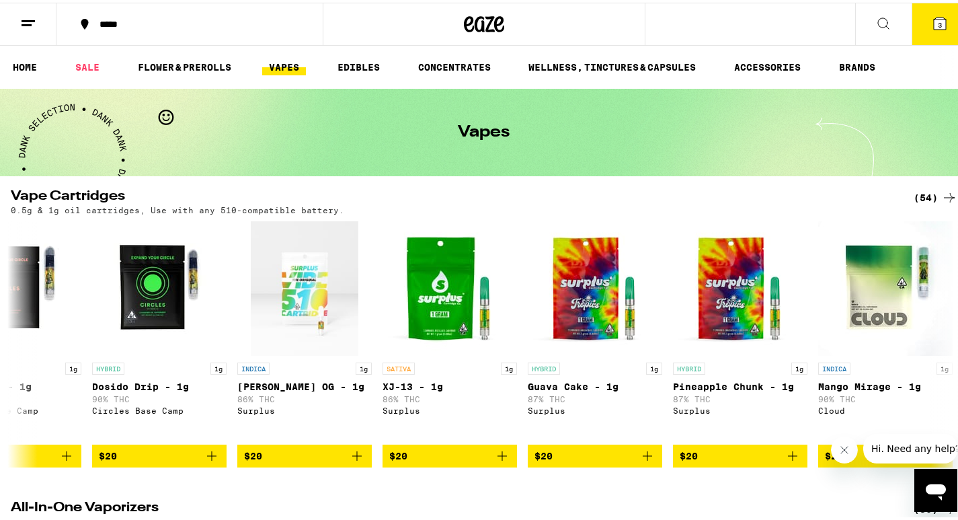
click at [22, 15] on icon at bounding box center [28, 21] width 16 height 16
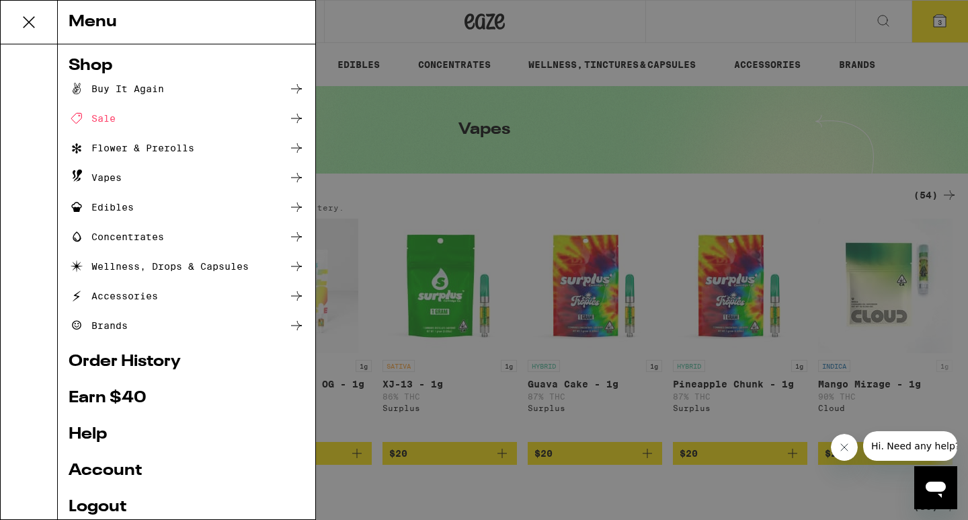
click at [288, 87] on icon at bounding box center [296, 89] width 16 height 16
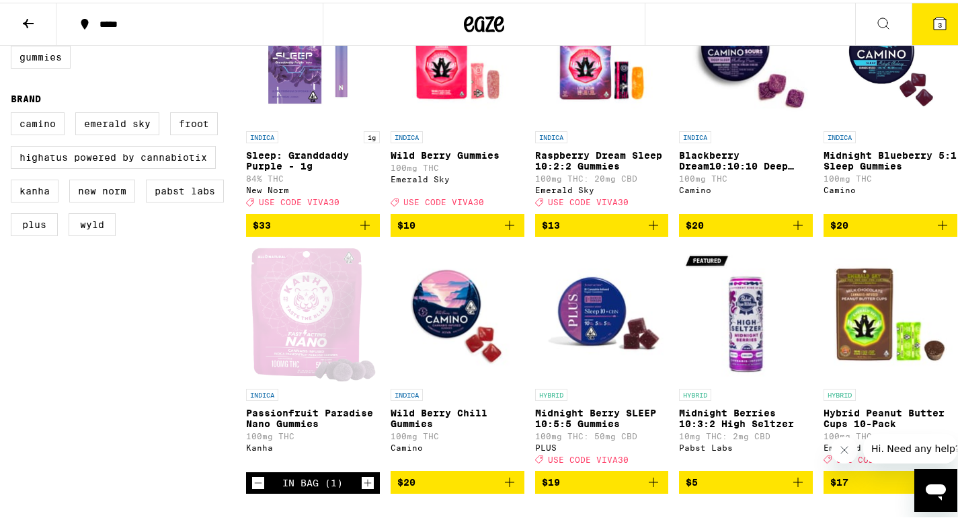
scroll to position [605, 0]
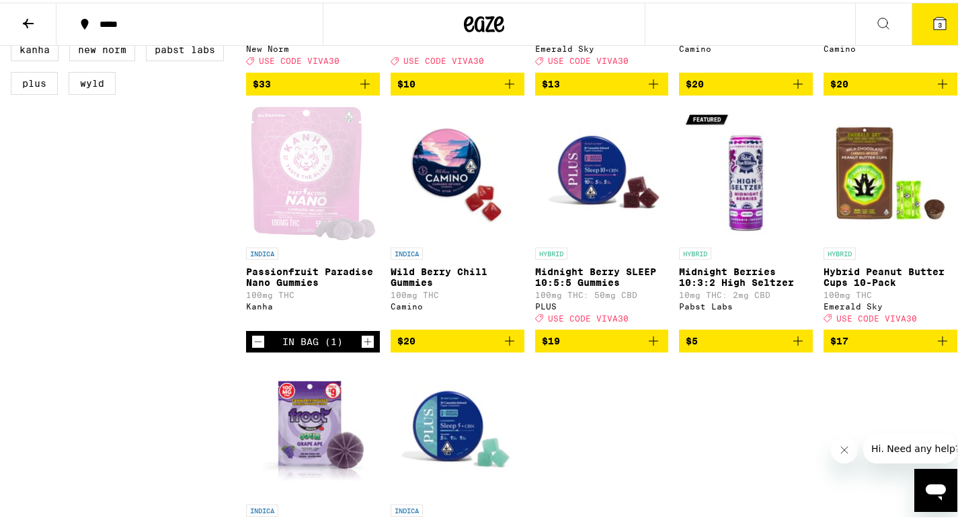
click at [876, 16] on icon at bounding box center [884, 21] width 16 height 16
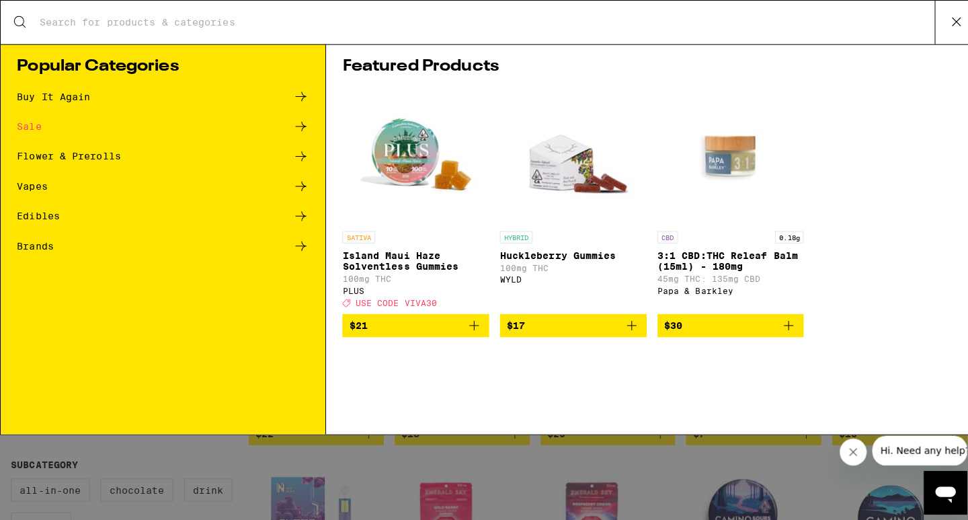
scroll to position [0, 0]
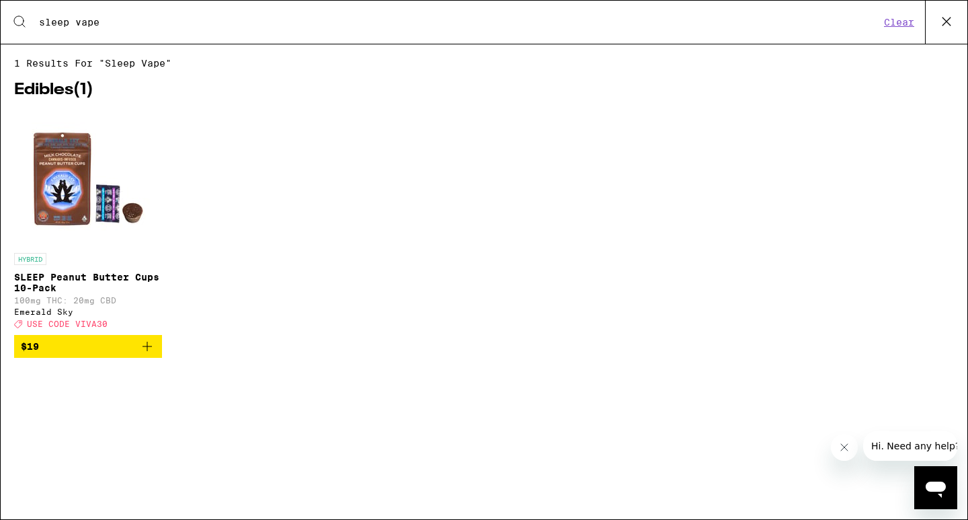
click at [75, 20] on input "sleep vape" at bounding box center [459, 22] width 842 height 12
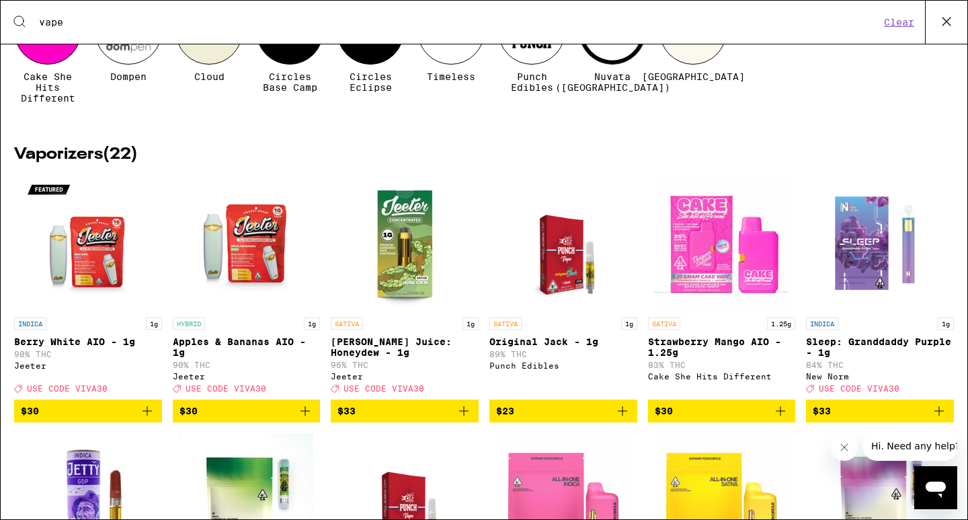
scroll to position [471, 0]
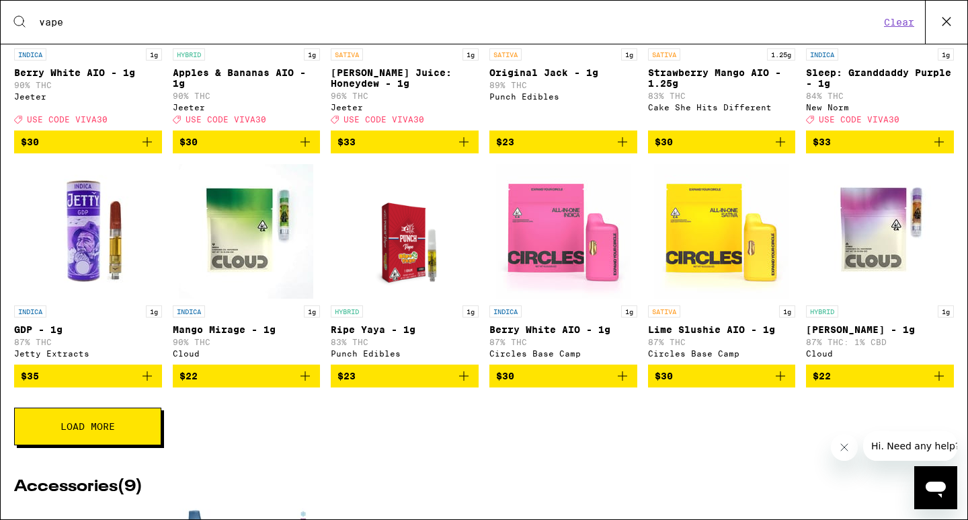
type input "vape"
click at [907, 20] on button "Clear" at bounding box center [899, 22] width 38 height 12
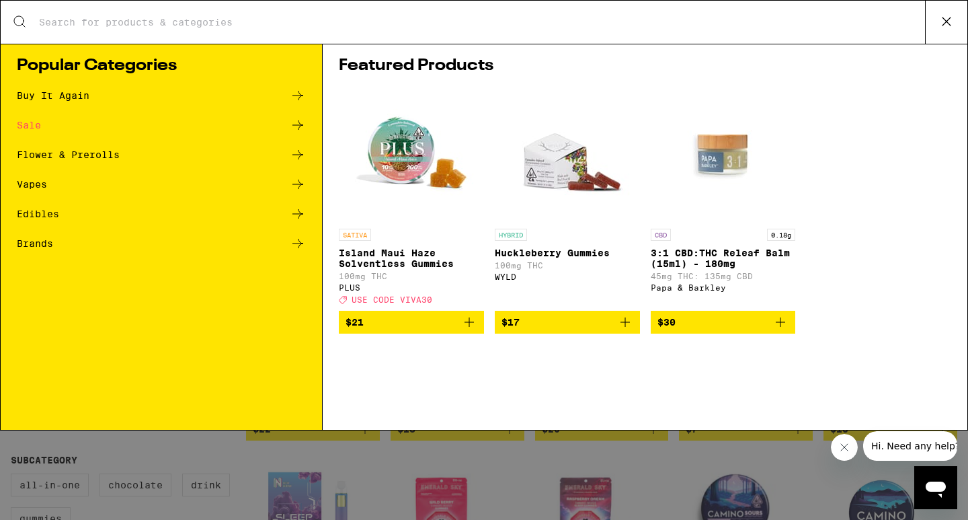
click at [126, 11] on div "Search for Products" at bounding box center [484, 22] width 967 height 43
click at [42, 20] on input "Search for Products" at bounding box center [481, 22] width 887 height 12
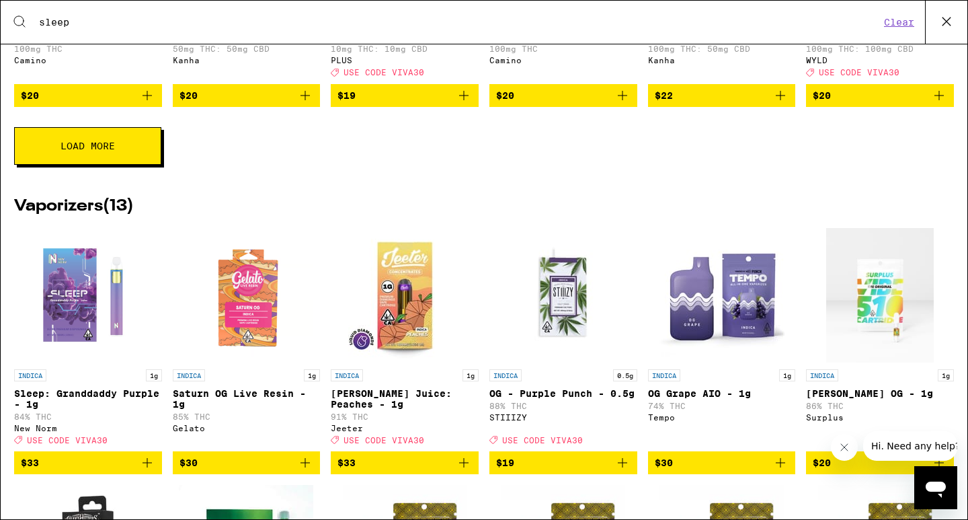
scroll to position [553, 0]
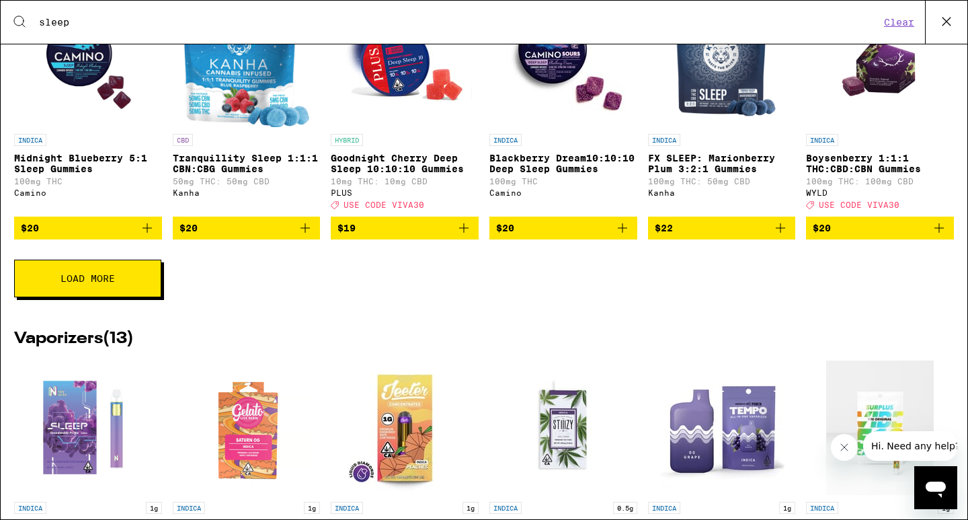
type input "sleep"
click at [904, 20] on button "Clear" at bounding box center [899, 22] width 38 height 12
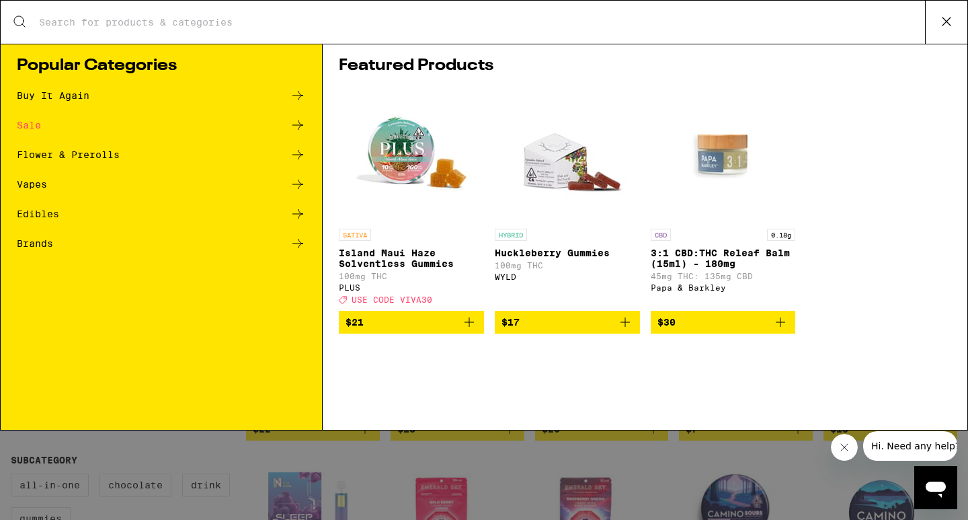
click at [942, 14] on icon at bounding box center [947, 21] width 20 height 20
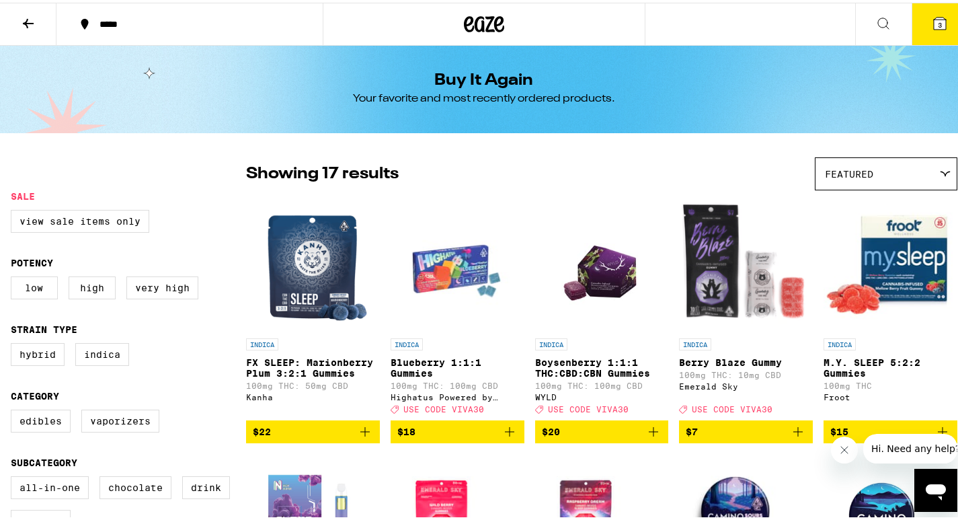
click at [934, 15] on icon at bounding box center [940, 21] width 12 height 12
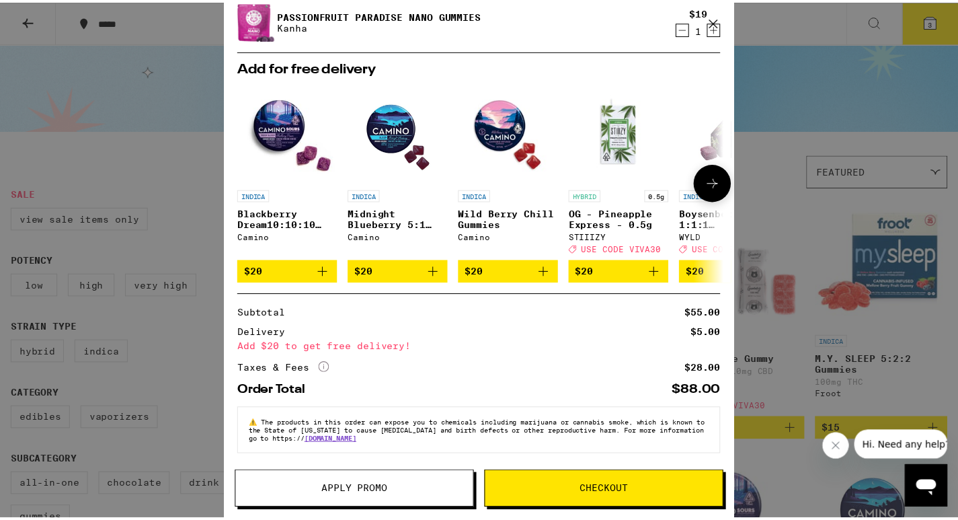
scroll to position [101, 0]
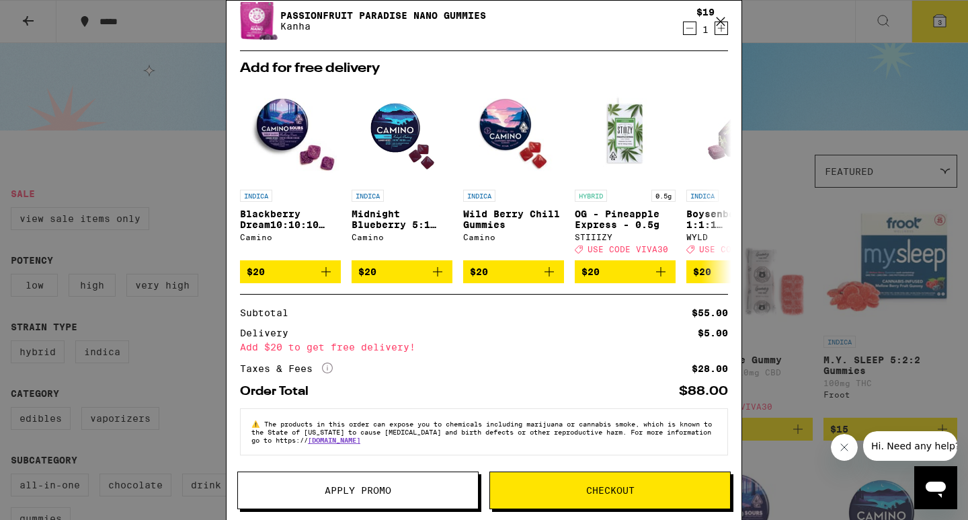
click at [333, 486] on span "Apply Promo" at bounding box center [358, 490] width 67 height 9
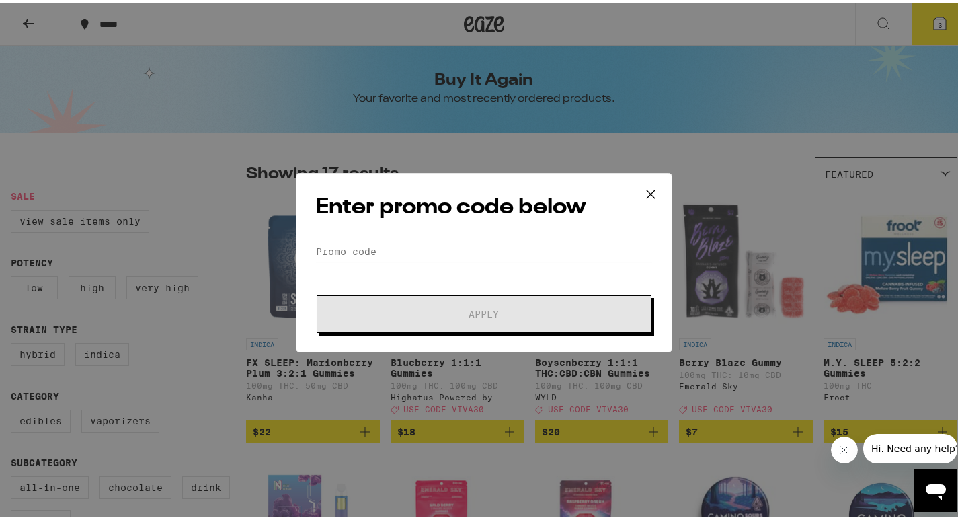
click at [361, 251] on input "Promo Code" at bounding box center [484, 249] width 338 height 20
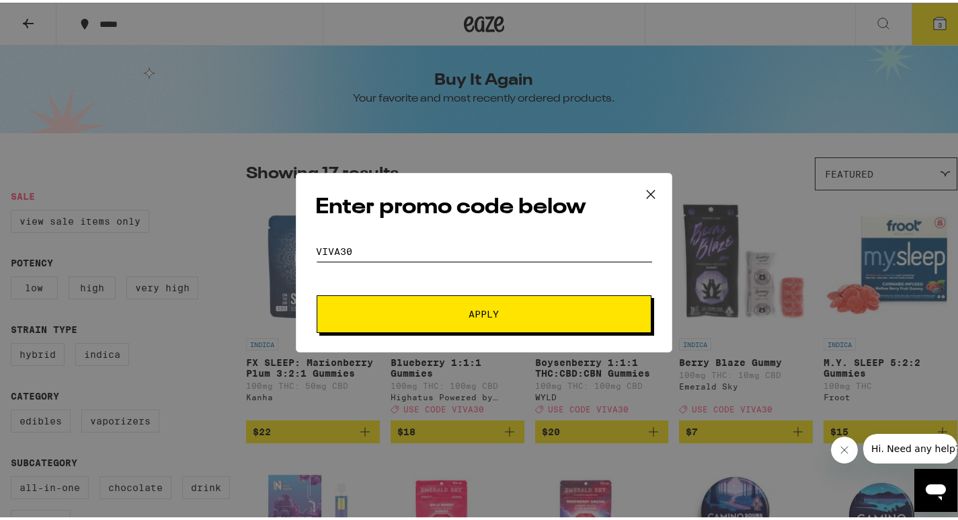
type input "Viva30"
click at [317, 293] on button "Apply" at bounding box center [484, 312] width 335 height 38
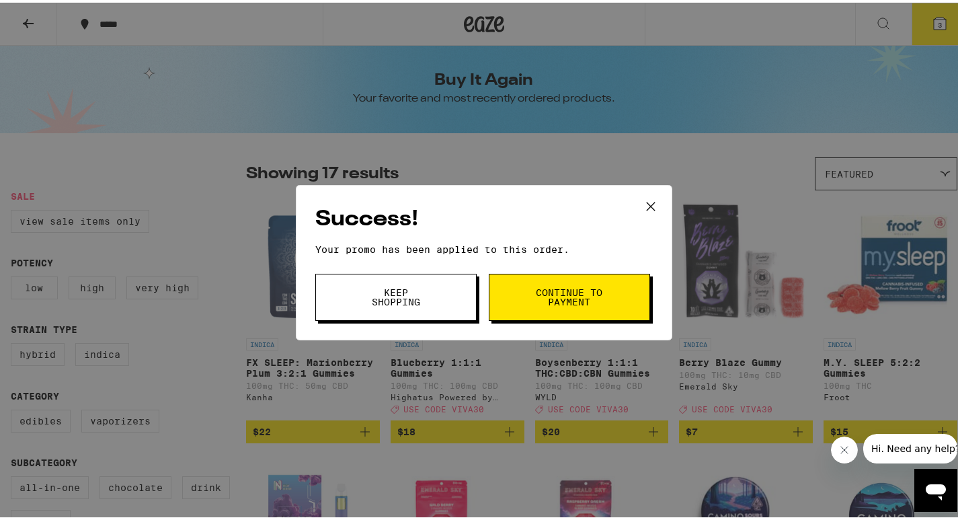
click at [567, 291] on span "Continue to payment" at bounding box center [569, 294] width 69 height 19
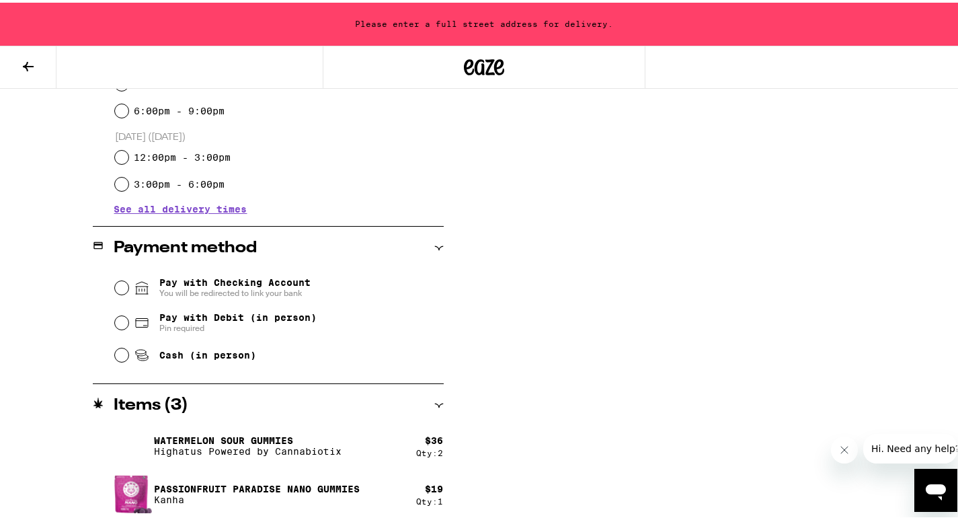
scroll to position [443, 0]
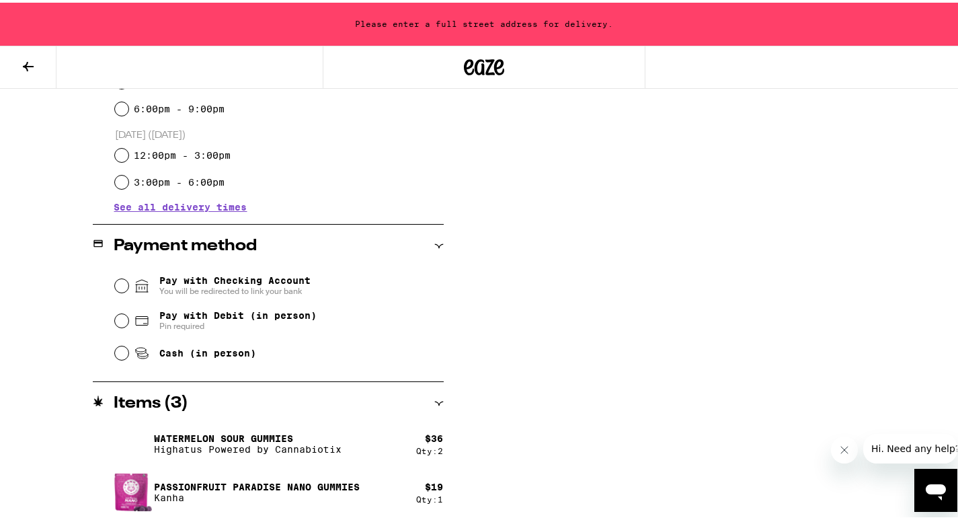
click at [23, 59] on icon at bounding box center [28, 64] width 16 height 16
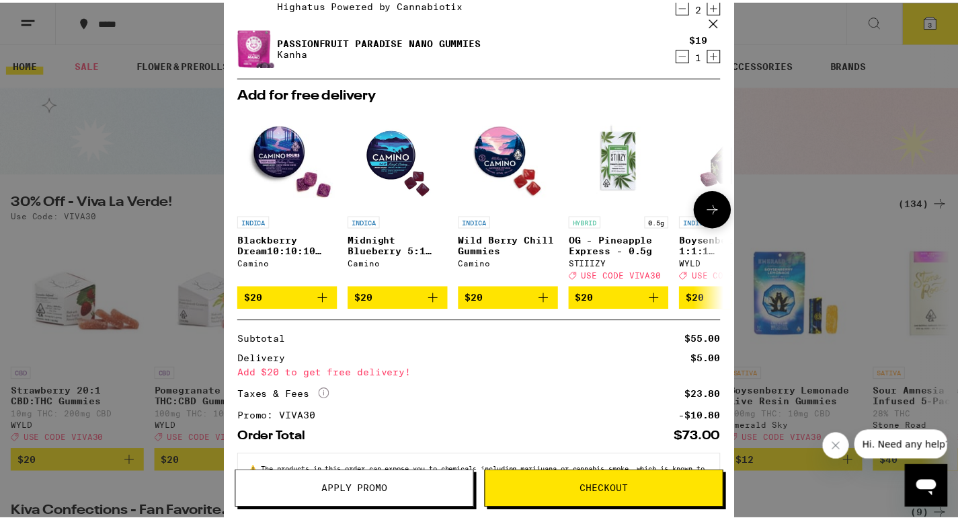
scroll to position [121, 0]
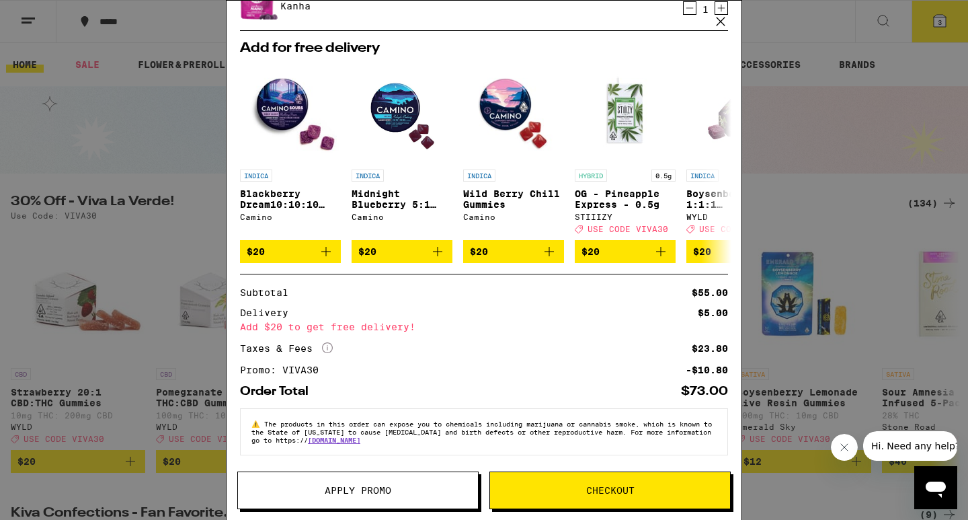
click at [718, 15] on icon at bounding box center [721, 21] width 20 height 20
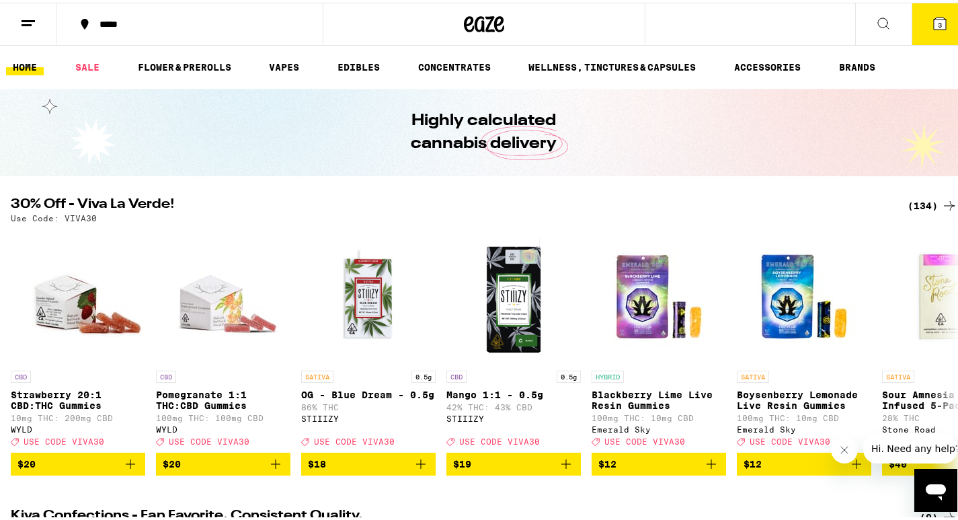
click at [876, 16] on icon at bounding box center [884, 21] width 16 height 16
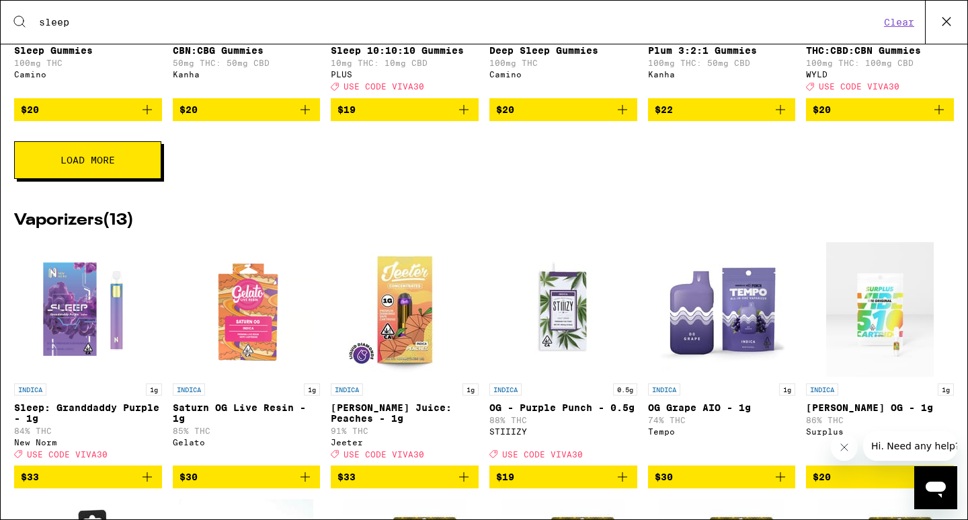
scroll to position [672, 0]
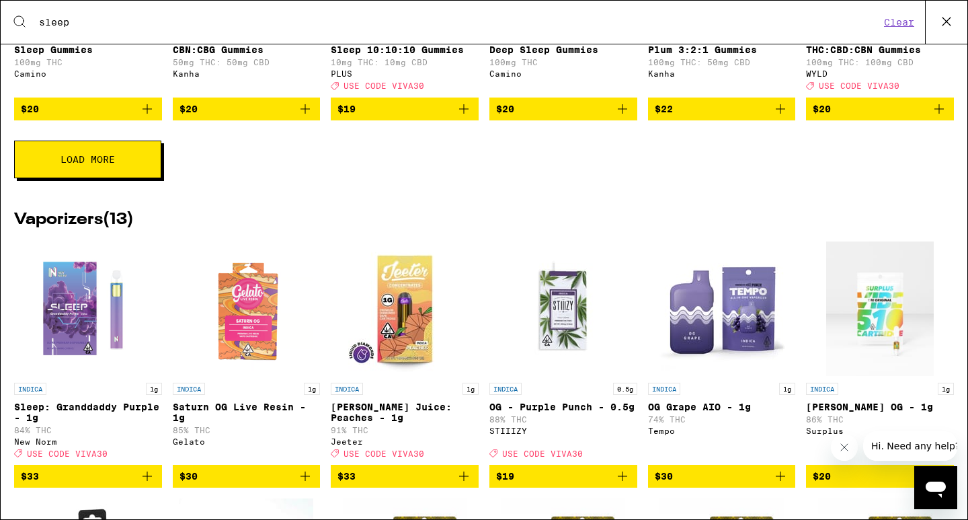
type input "sleep"
click at [77, 327] on img "Open page for Sleep: Granddaddy Purple - 1g from New Norm" at bounding box center [88, 308] width 134 height 134
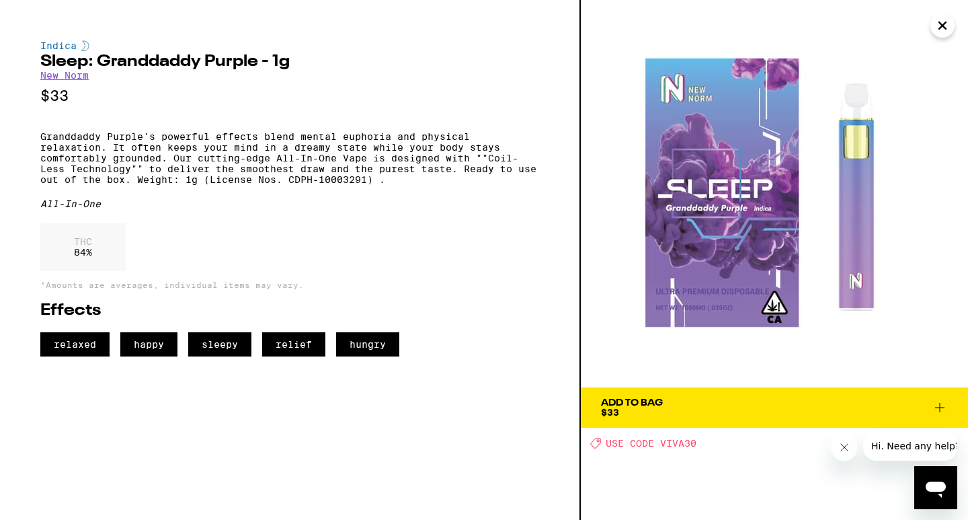
click at [613, 401] on div "Add To Bag" at bounding box center [632, 402] width 62 height 9
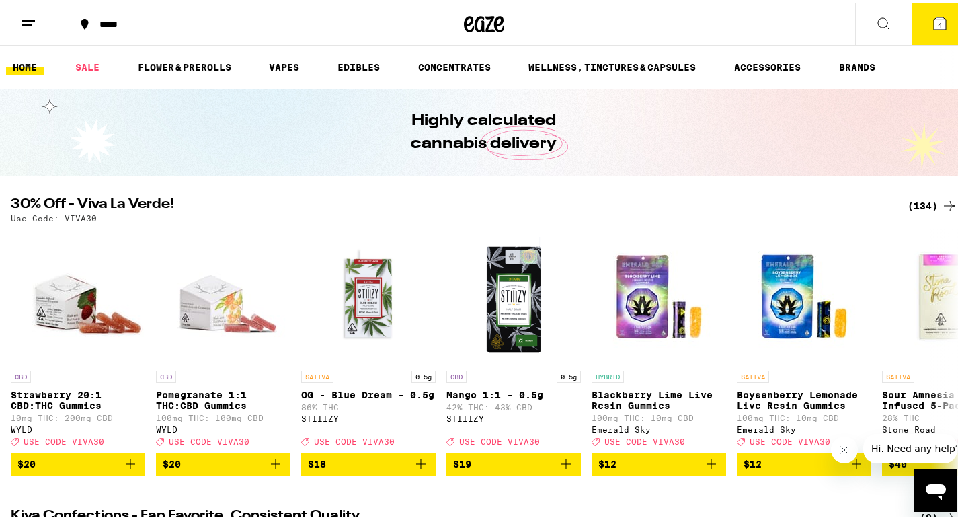
click at [915, 17] on button "4" at bounding box center [940, 22] width 56 height 42
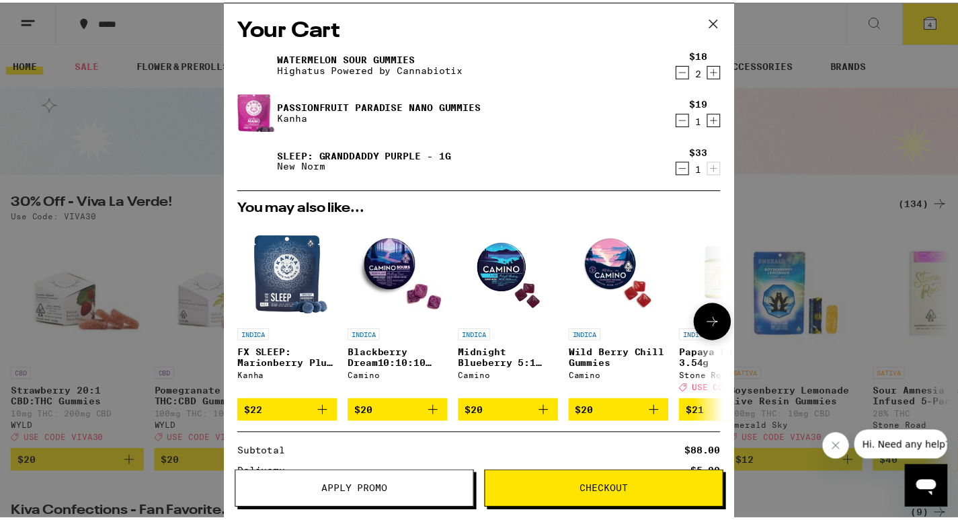
scroll to position [169, 0]
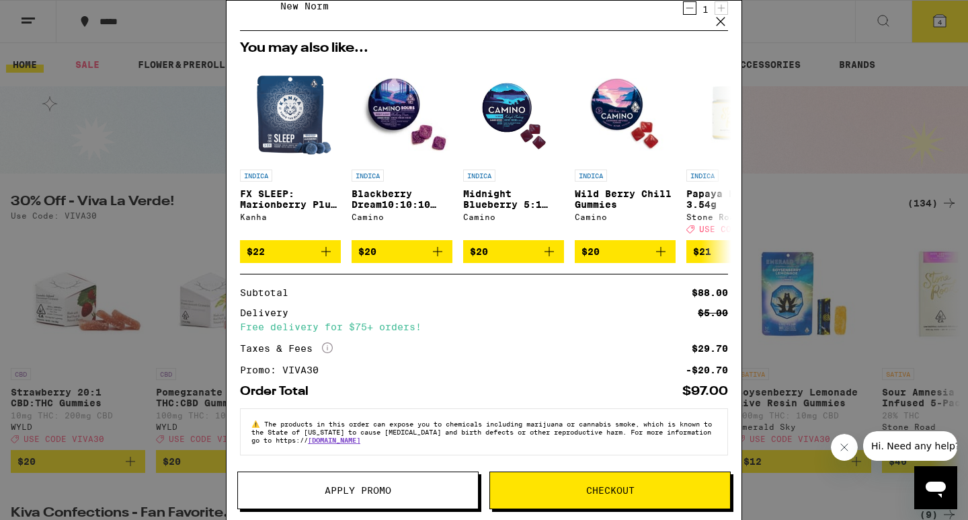
click at [609, 488] on span "Checkout" at bounding box center [610, 490] width 48 height 9
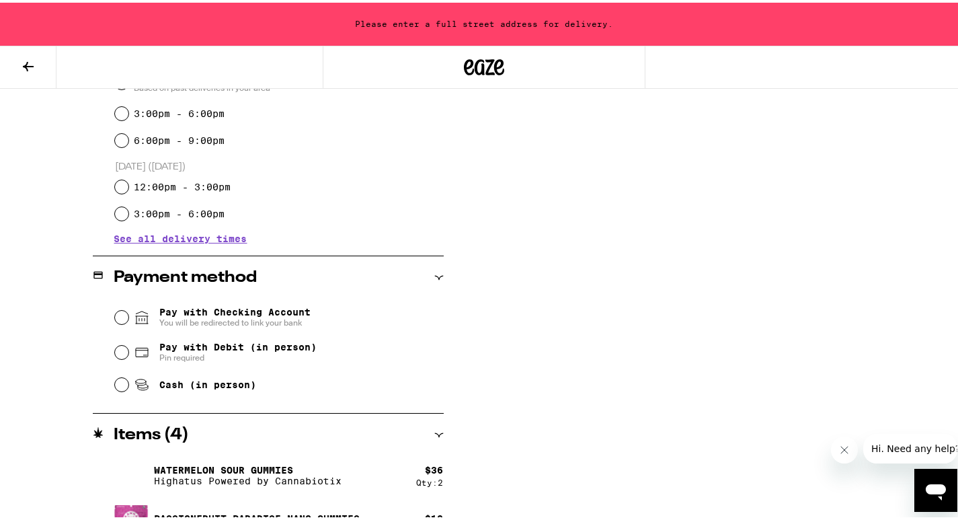
scroll to position [471, 0]
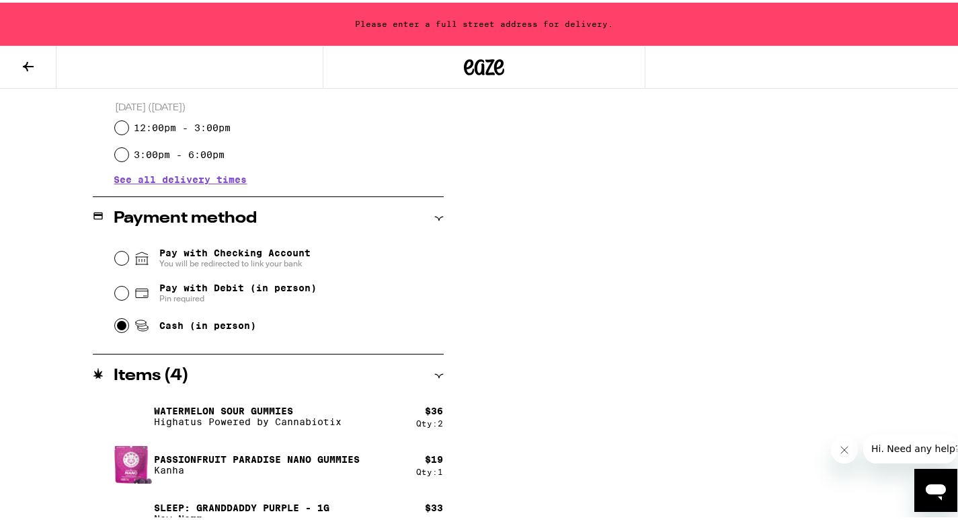
click at [118, 325] on input "Cash (in person)" at bounding box center [121, 322] width 13 height 13
radio input "true"
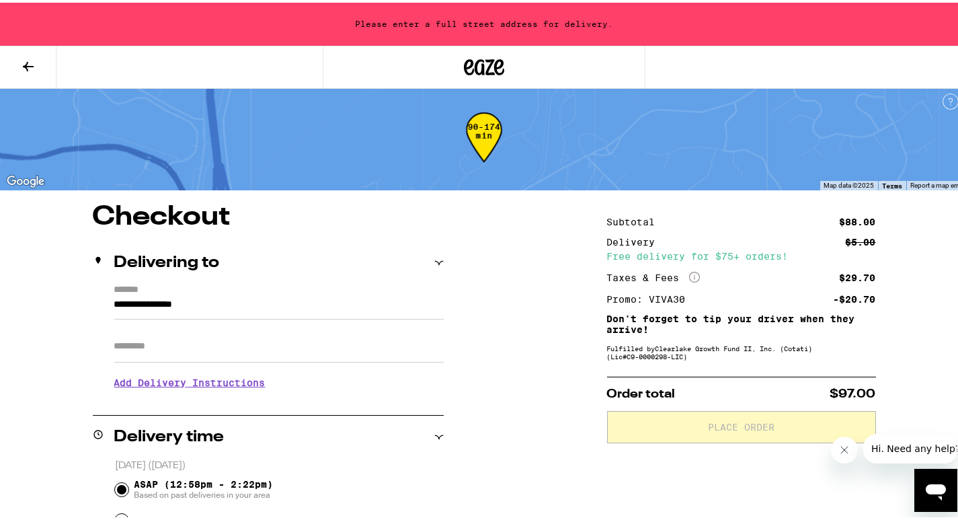
scroll to position [0, 0]
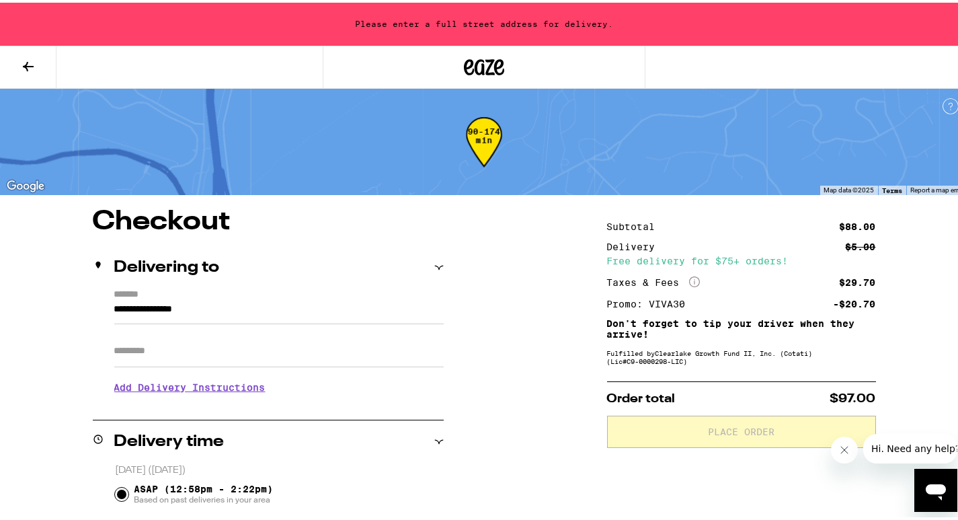
click at [146, 354] on input "Apt/Suite" at bounding box center [279, 348] width 330 height 32
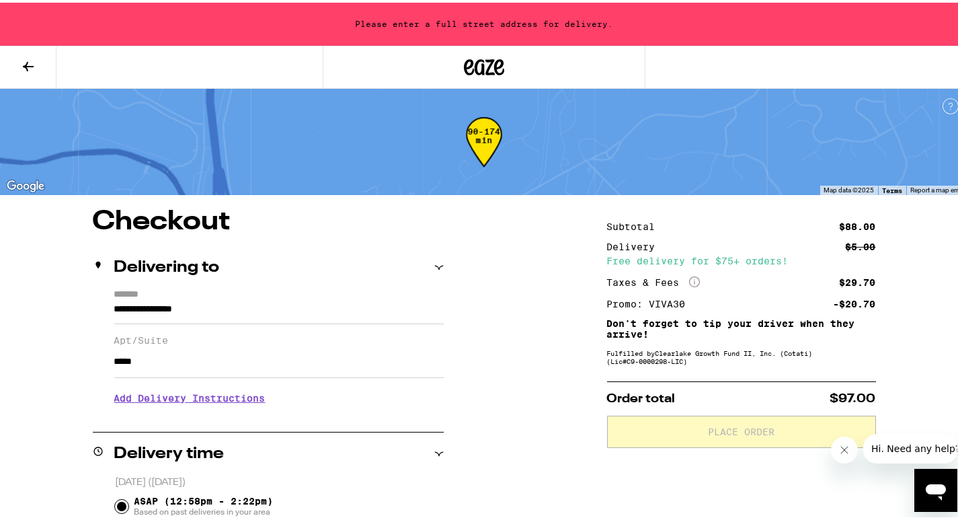
type input "****"
click at [114, 308] on input "**********" at bounding box center [279, 310] width 330 height 23
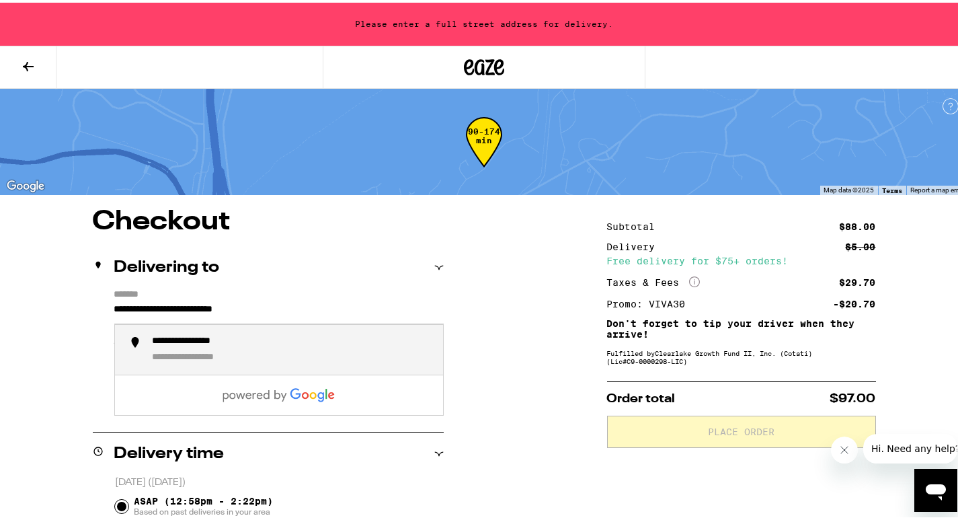
click at [230, 344] on div "**********" at bounding box center [205, 339] width 104 height 12
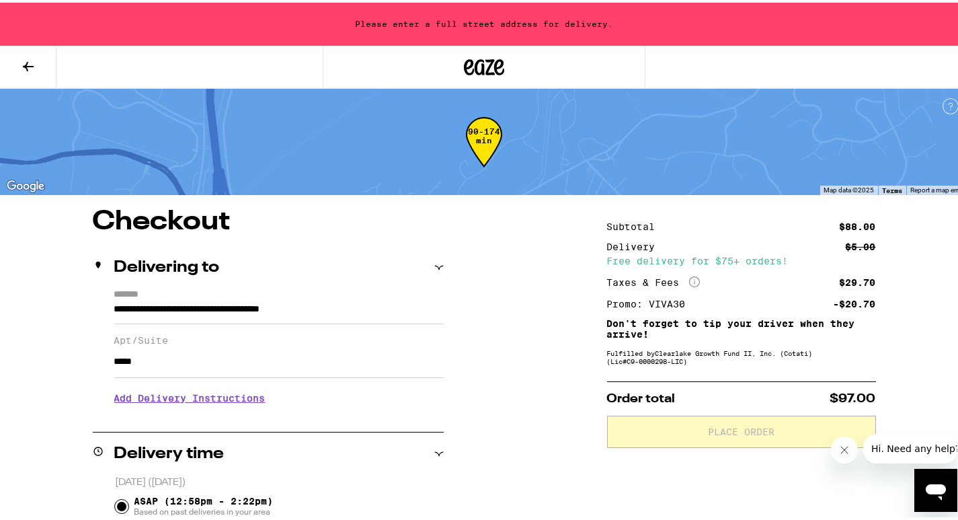
type input "**********"
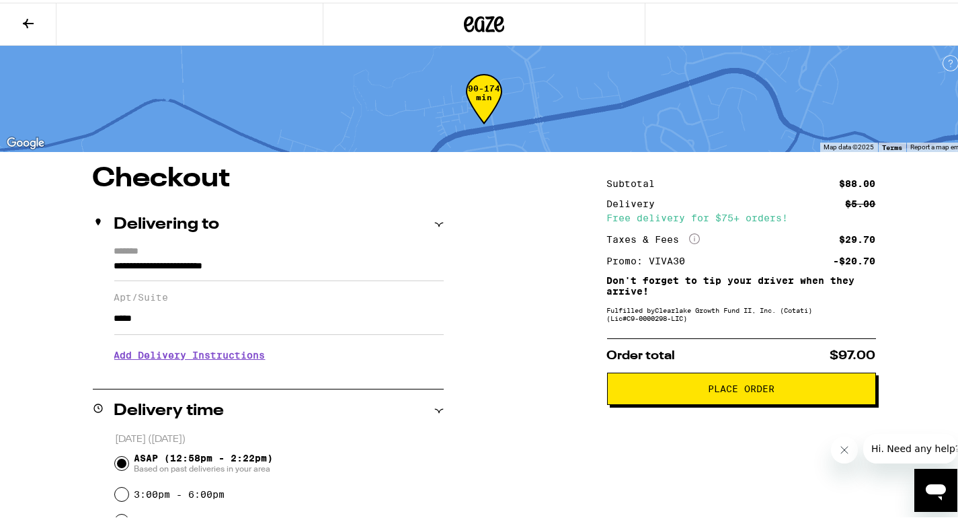
click at [741, 388] on span "Place Order" at bounding box center [741, 385] width 67 height 9
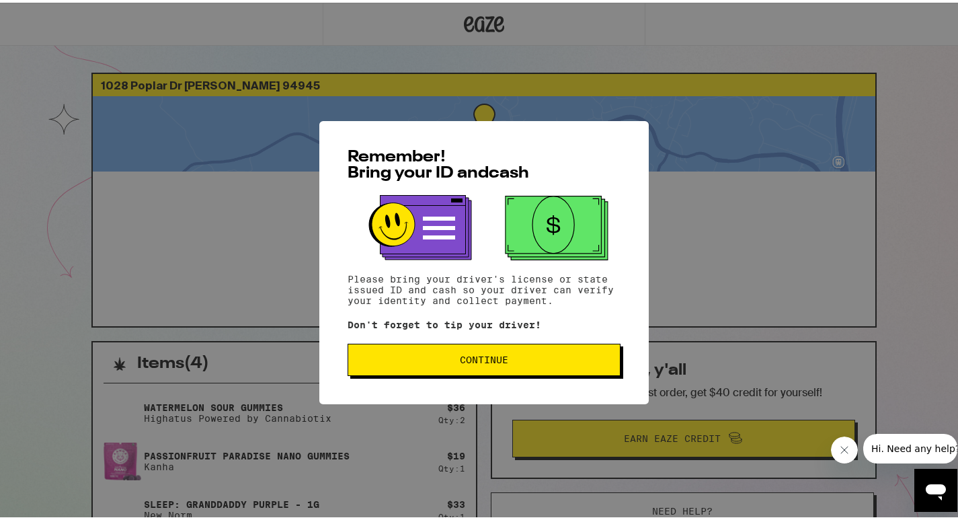
click at [488, 358] on span "Continue" at bounding box center [484, 356] width 48 height 9
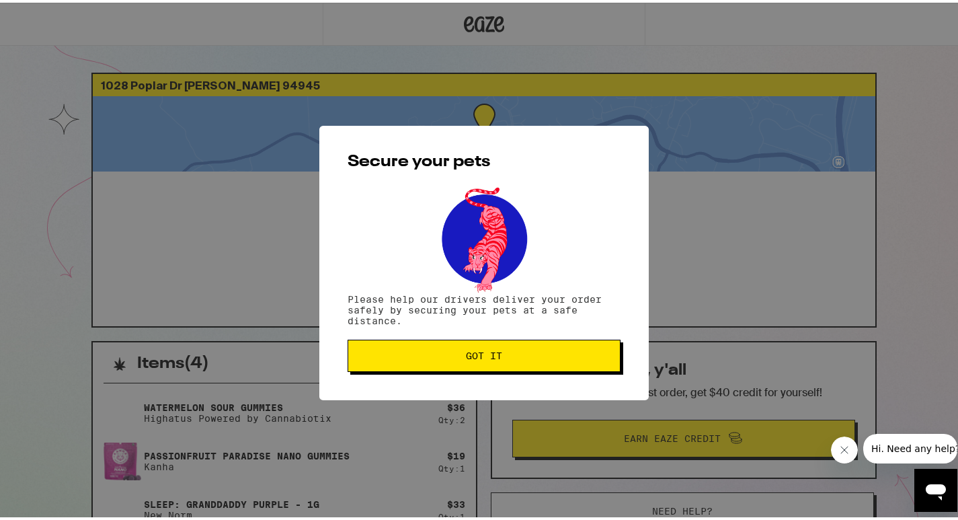
click at [484, 350] on span "Got it" at bounding box center [484, 352] width 36 height 9
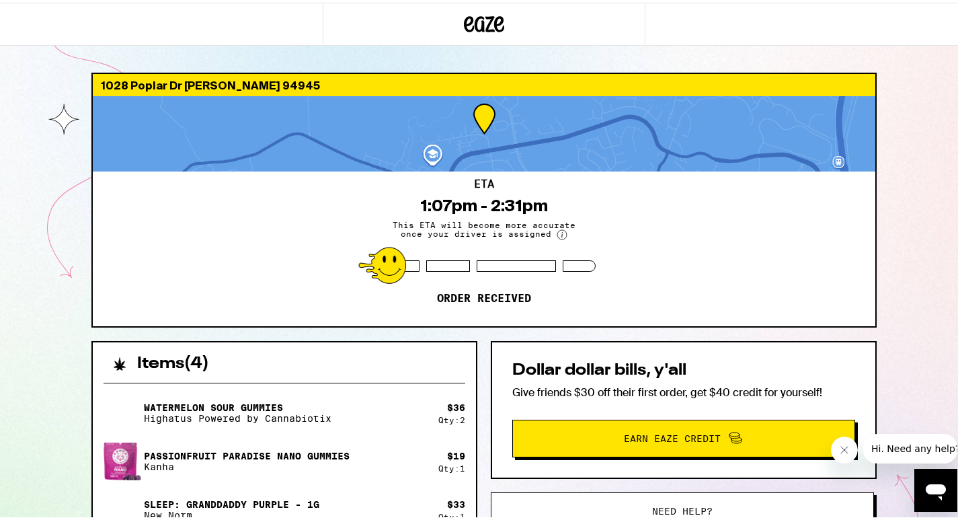
click at [43, 73] on div "1028 Poplar Dr Novato 94945 ETA 1:07pm - 2:31pm This ETA will become more accur…" at bounding box center [484, 372] width 968 height 744
